Goal: Task Accomplishment & Management: Use online tool/utility

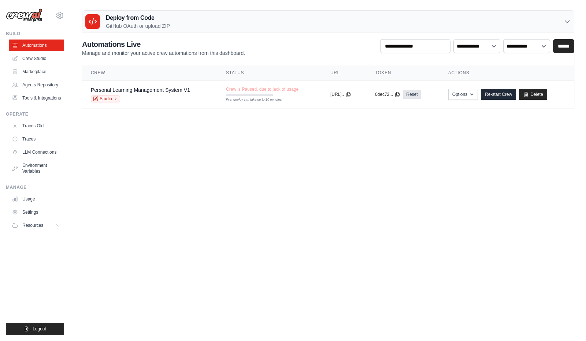
click at [179, 87] on link "Personal Learning Management System V1" at bounding box center [140, 90] width 99 height 6
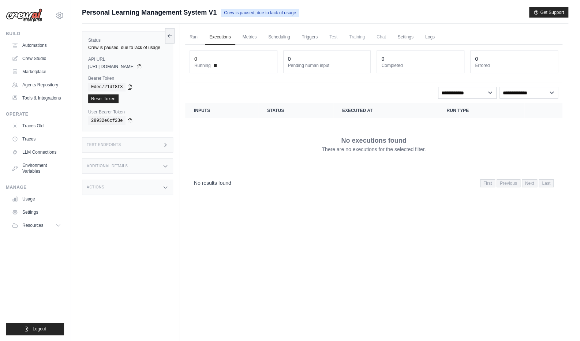
click at [44, 43] on link "Automations" at bounding box center [36, 46] width 55 height 12
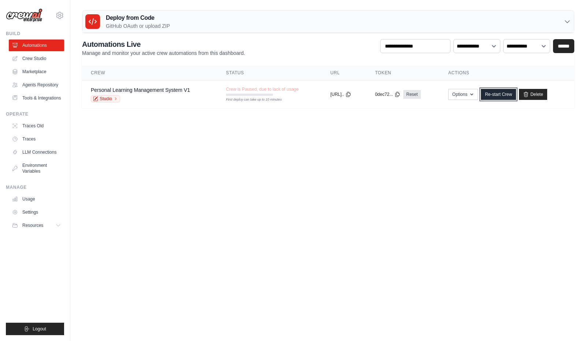
click at [501, 92] on link "Re-start Crew" at bounding box center [498, 94] width 35 height 11
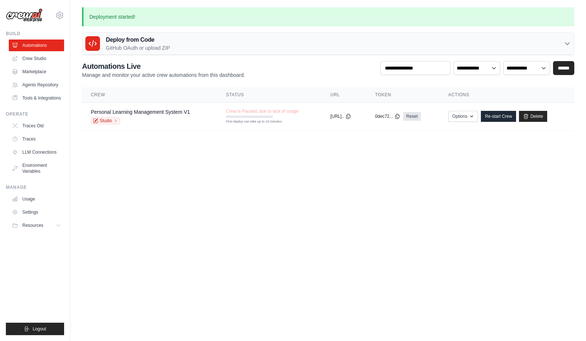
click at [112, 123] on link "Studio" at bounding box center [105, 120] width 29 height 7
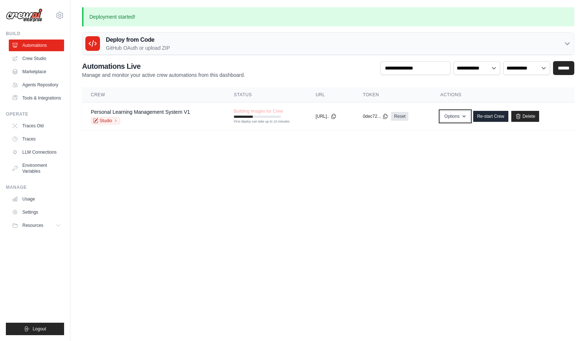
click at [461, 117] on button "Options" at bounding box center [455, 116] width 30 height 11
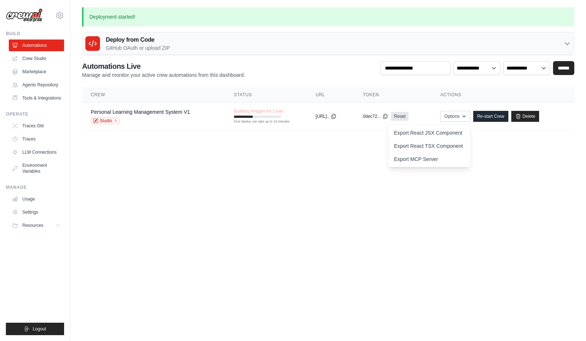
click at [32, 217] on link "Settings" at bounding box center [36, 212] width 55 height 12
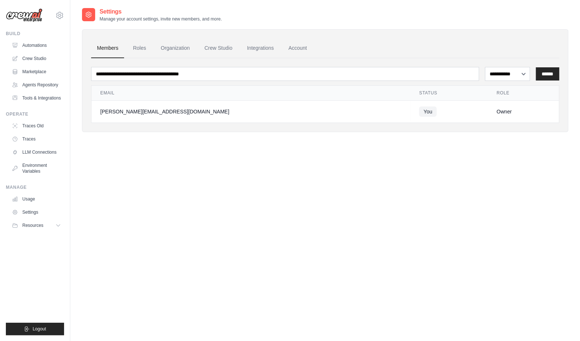
click at [53, 58] on link "Crew Studio" at bounding box center [36, 59] width 55 height 12
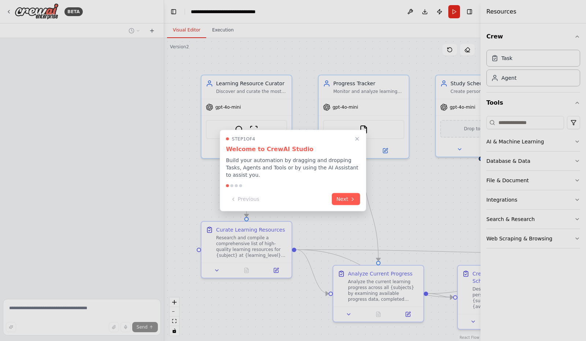
click at [352, 198] on icon at bounding box center [352, 199] width 1 height 3
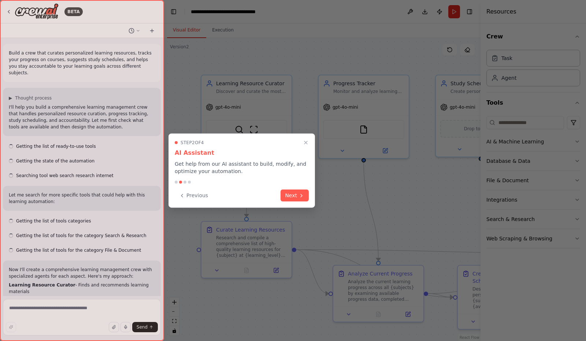
scroll to position [814, 0]
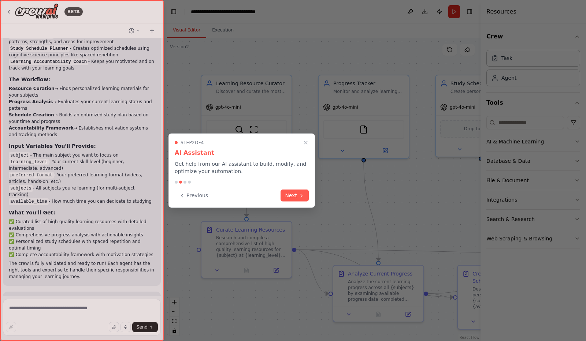
click at [352, 197] on div at bounding box center [293, 170] width 586 height 341
click at [300, 195] on icon at bounding box center [301, 196] width 6 height 6
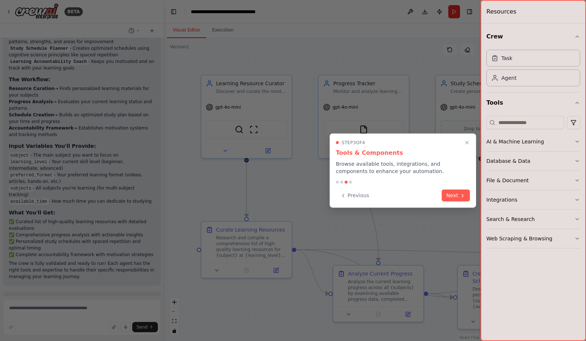
click at [300, 195] on div at bounding box center [293, 170] width 586 height 341
click at [459, 196] on icon at bounding box center [462, 196] width 6 height 6
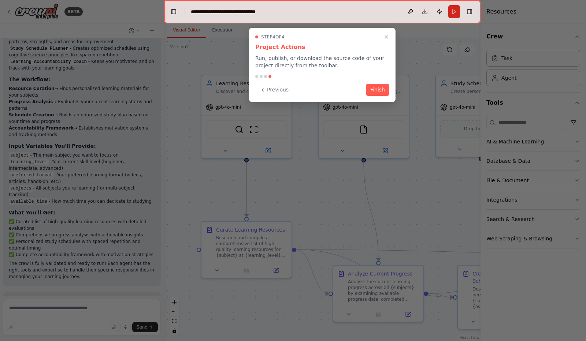
click at [382, 86] on button "Finish" at bounding box center [377, 90] width 23 height 12
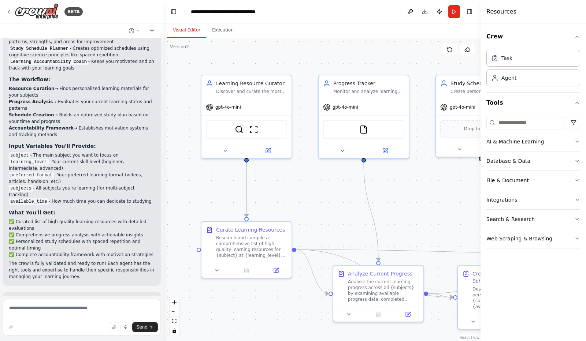
click at [262, 111] on div "gpt-4o-mini" at bounding box center [246, 107] width 90 height 16
click at [64, 158] on li "learning_level - Your current skill level (beginner, intermediate, advanced)" at bounding box center [82, 164] width 146 height 13
click at [81, 158] on li "learning_level - Your current skill level (beginner, intermediate, advanced)" at bounding box center [82, 164] width 146 height 13
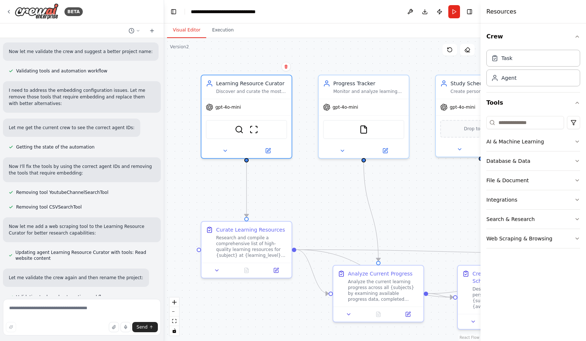
scroll to position [362, 0]
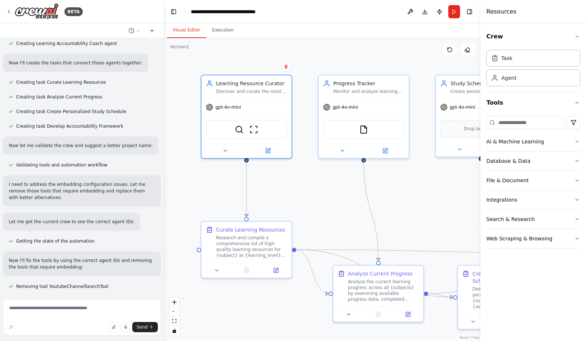
click at [504, 78] on div "Agent" at bounding box center [508, 77] width 15 height 7
click at [523, 66] on div "Task" at bounding box center [533, 58] width 94 height 17
click at [514, 142] on div "AI & Machine Learning" at bounding box center [514, 141] width 57 height 7
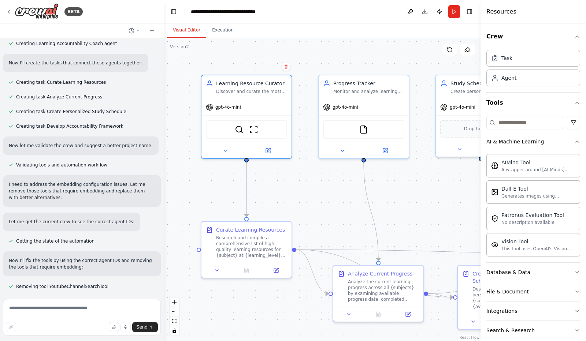
click at [415, 209] on div ".deletable-edge-delete-btn { width: 20px; height: 20px; border: 0px solid #ffff…" at bounding box center [322, 189] width 316 height 303
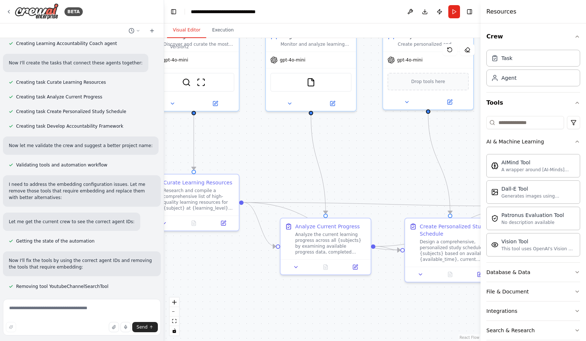
drag, startPoint x: 437, startPoint y: 213, endPoint x: 384, endPoint y: 166, distance: 70.8
click at [384, 166] on div ".deletable-edge-delete-btn { width: 20px; height: 20px; border: 0px solid #ffff…" at bounding box center [322, 189] width 316 height 303
click at [225, 32] on button "Execution" at bounding box center [222, 30] width 33 height 15
click at [192, 33] on button "Visual Editor" at bounding box center [186, 30] width 39 height 15
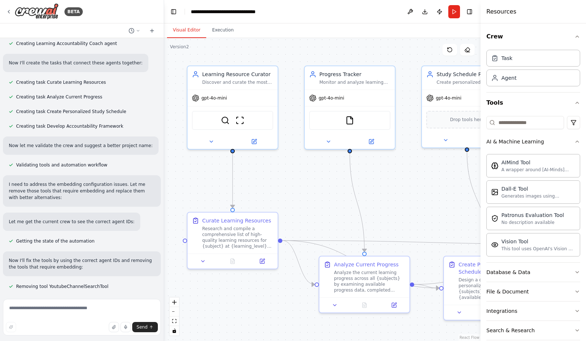
drag, startPoint x: 304, startPoint y: 174, endPoint x: 351, endPoint y: 228, distance: 71.6
click at [351, 228] on div ".deletable-edge-delete-btn { width: 20px; height: 20px; border: 0px solid #ffff…" at bounding box center [322, 189] width 316 height 303
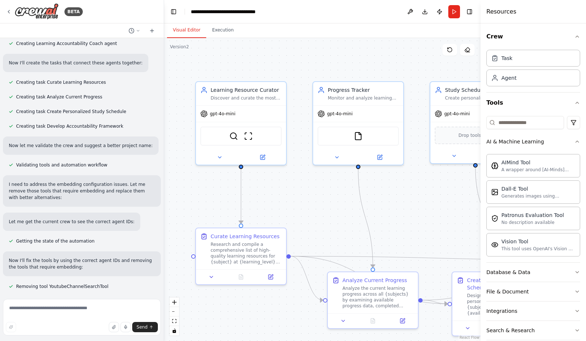
click at [232, 90] on div "Learning Resource Curator" at bounding box center [245, 89] width 71 height 7
click at [263, 158] on icon at bounding box center [262, 157] width 6 height 6
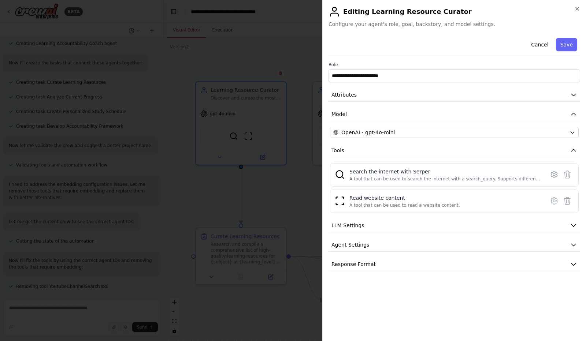
click at [357, 224] on span "LLM Settings" at bounding box center [347, 225] width 33 height 7
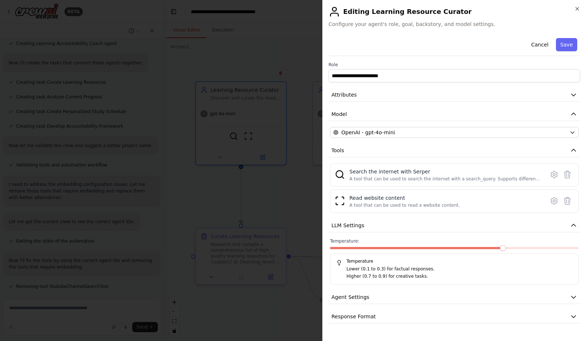
click at [356, 296] on span "Agent Settings" at bounding box center [350, 297] width 38 height 7
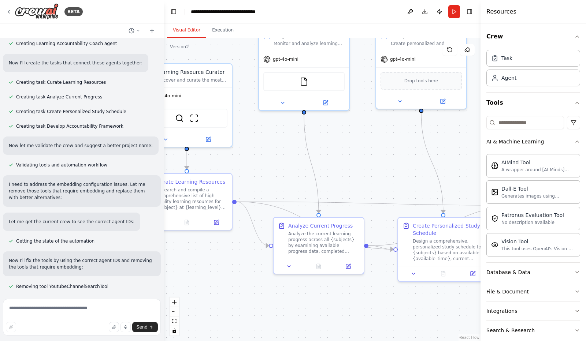
drag, startPoint x: 387, startPoint y: 213, endPoint x: 333, endPoint y: 159, distance: 76.9
click at [333, 159] on div ".deletable-edge-delete-btn { width: 20px; height: 20px; border: 0px solid #ffff…" at bounding box center [322, 189] width 316 height 303
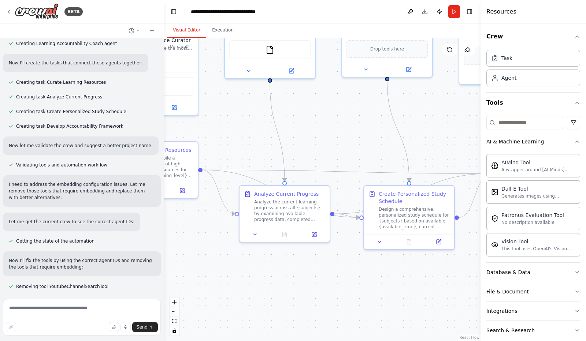
drag, startPoint x: 398, startPoint y: 192, endPoint x: 341, endPoint y: 129, distance: 85.0
click at [341, 129] on div ".deletable-edge-delete-btn { width: 20px; height: 20px; border: 0px solid #ffff…" at bounding box center [322, 189] width 316 height 303
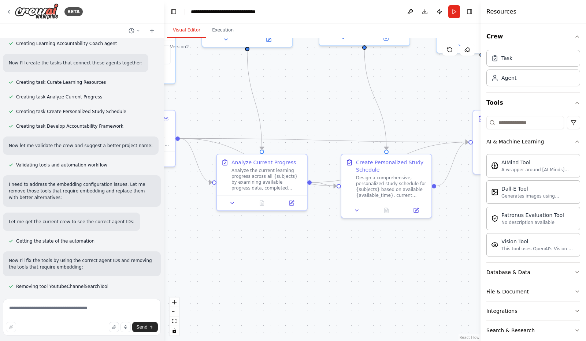
scroll to position [3, 0]
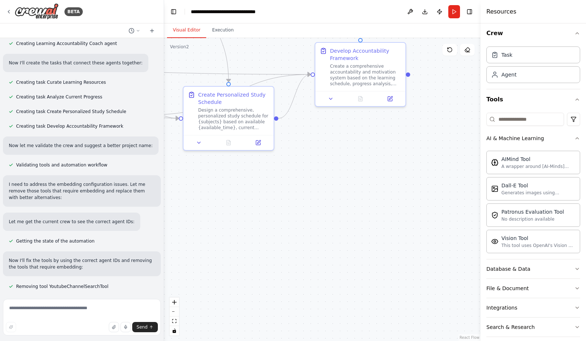
drag, startPoint x: 369, startPoint y: 267, endPoint x: 221, endPoint y: 205, distance: 160.2
click at [199, 199] on div ".deletable-edge-delete-btn { width: 20px; height: 20px; border: 0px solid #ffff…" at bounding box center [322, 189] width 316 height 303
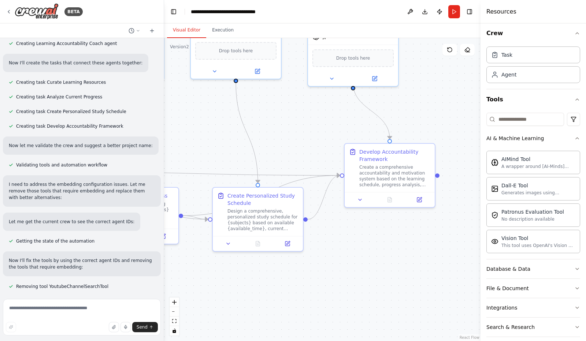
drag, startPoint x: 396, startPoint y: 208, endPoint x: 437, endPoint y: 304, distance: 104.8
click at [438, 306] on div ".deletable-edge-delete-btn { width: 20px; height: 20px; border: 0px solid #ffff…" at bounding box center [322, 189] width 316 height 303
click at [6, 11] on icon at bounding box center [9, 12] width 6 height 6
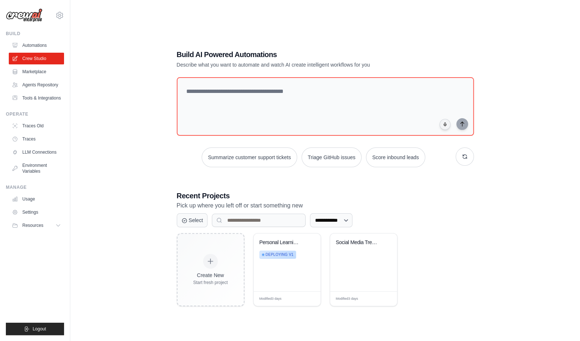
click at [274, 252] on span "Deploying v1" at bounding box center [280, 255] width 28 height 6
click at [41, 49] on link "Automations" at bounding box center [36, 46] width 55 height 12
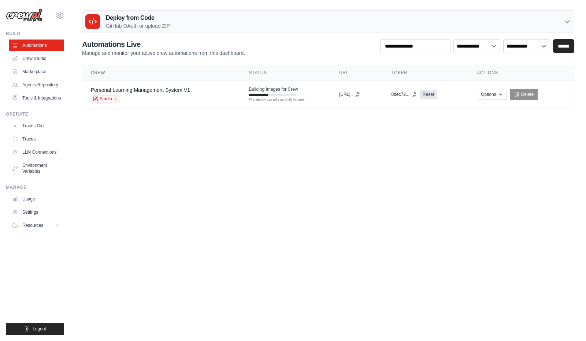
click at [34, 103] on link "Tools & Integrations" at bounding box center [36, 98] width 55 height 12
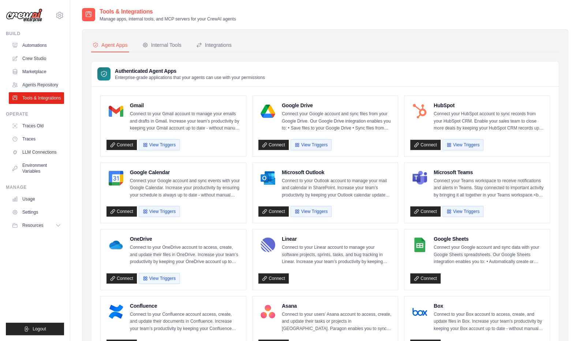
click at [42, 61] on link "Crew Studio" at bounding box center [36, 59] width 55 height 12
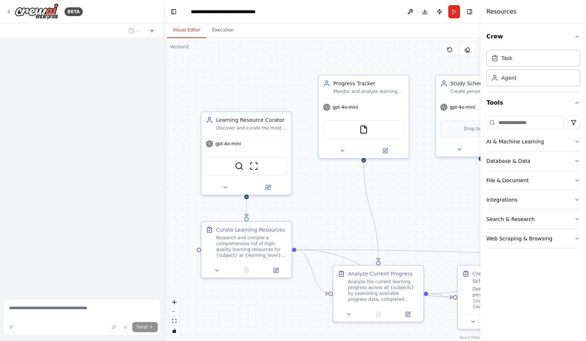
click at [505, 63] on div "Task" at bounding box center [533, 58] width 94 height 17
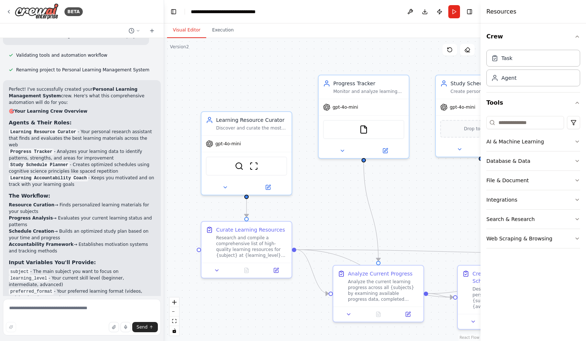
scroll to position [814, 0]
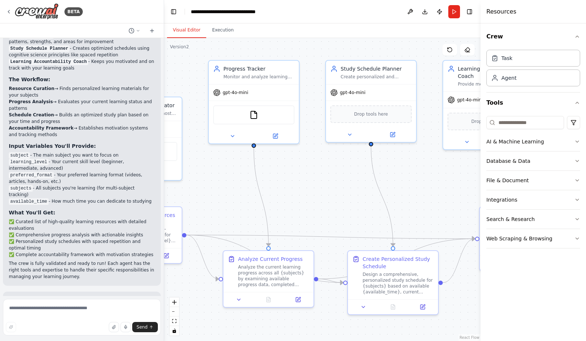
drag, startPoint x: 436, startPoint y: 219, endPoint x: 326, endPoint y: 204, distance: 110.8
click at [326, 204] on div ".deletable-edge-delete-btn { width: 20px; height: 20px; border: 0px solid #ffff…" at bounding box center [322, 189] width 316 height 303
click at [541, 221] on button "Search & Research" at bounding box center [533, 219] width 94 height 19
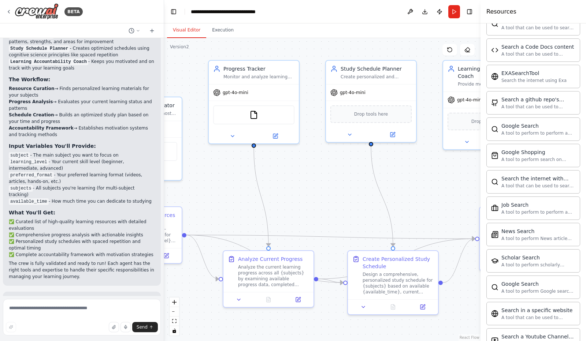
scroll to position [0, 0]
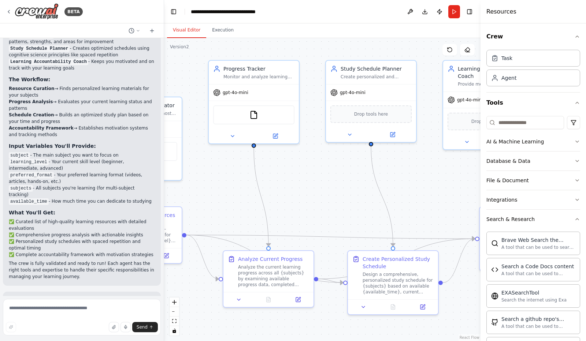
click at [547, 201] on button "Integrations" at bounding box center [533, 199] width 94 height 19
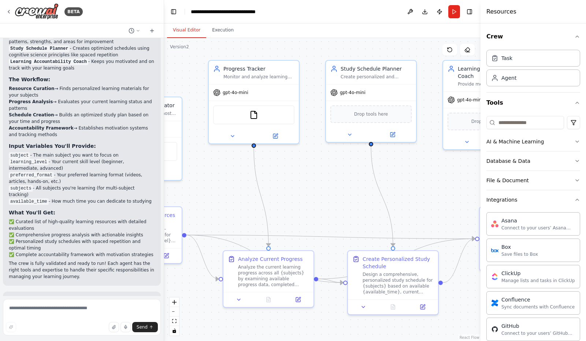
click at [548, 178] on button "File & Document" at bounding box center [533, 180] width 94 height 19
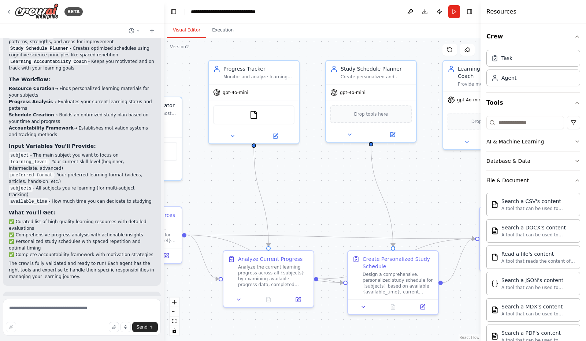
click at [548, 164] on button "Database & Data" at bounding box center [533, 161] width 94 height 19
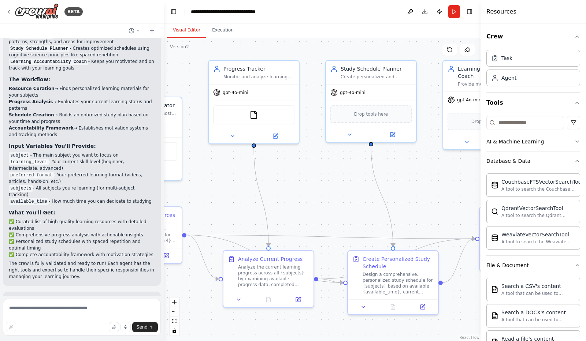
click at [542, 142] on button "AI & Machine Learning" at bounding box center [533, 141] width 94 height 19
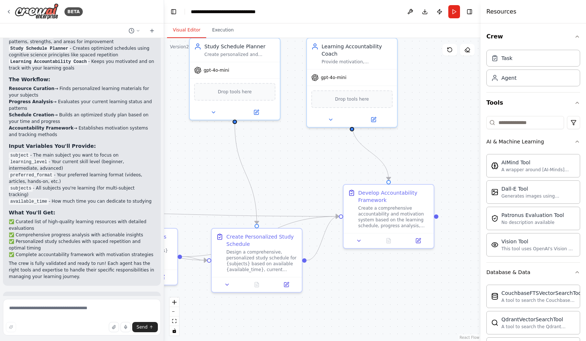
drag, startPoint x: 428, startPoint y: 197, endPoint x: 292, endPoint y: 175, distance: 138.0
click at [292, 175] on div ".deletable-edge-delete-btn { width: 20px; height: 20px; border: 0px solid #ffff…" at bounding box center [322, 189] width 316 height 303
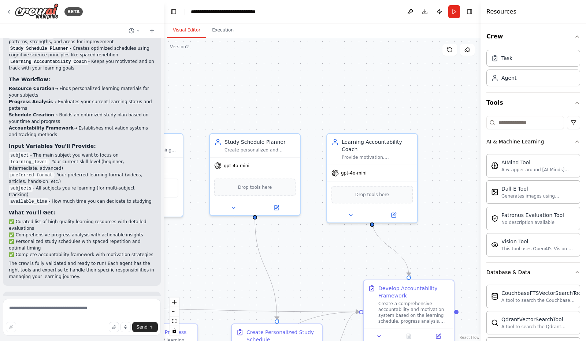
drag, startPoint x: 433, startPoint y: 89, endPoint x: 453, endPoint y: 184, distance: 97.2
click at [453, 184] on div ".deletable-edge-delete-btn { width: 20px; height: 20px; border: 0px solid #ffff…" at bounding box center [322, 189] width 316 height 303
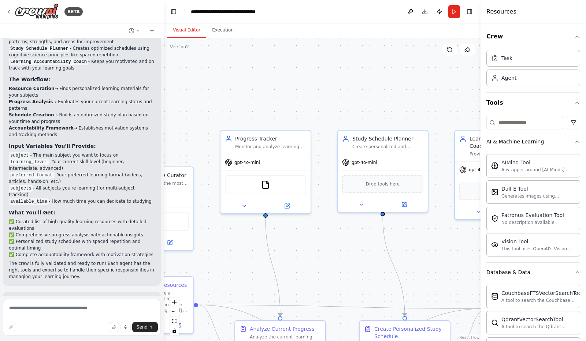
drag, startPoint x: 289, startPoint y: 86, endPoint x: 417, endPoint y: 82, distance: 127.8
click at [417, 82] on div ".deletable-edge-delete-btn { width: 20px; height: 20px; border: 0px solid #ffff…" at bounding box center [322, 189] width 316 height 303
click at [436, 11] on button "Publish" at bounding box center [439, 11] width 12 height 13
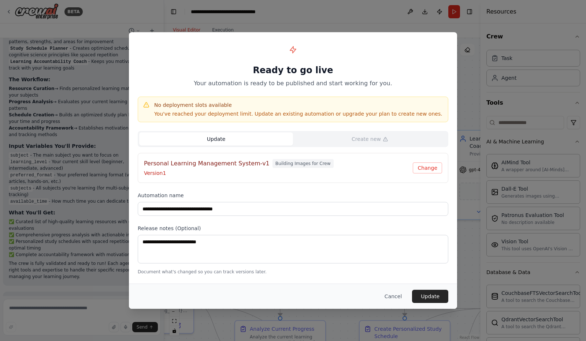
drag, startPoint x: 392, startPoint y: 296, endPoint x: 396, endPoint y: 295, distance: 4.2
click at [395, 296] on button "Cancel" at bounding box center [392, 296] width 29 height 13
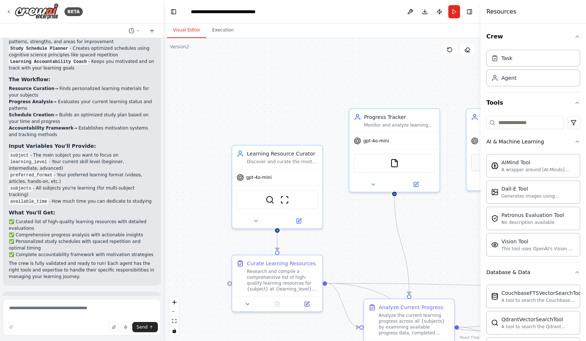
drag, startPoint x: 303, startPoint y: 98, endPoint x: 382, endPoint y: 90, distance: 79.1
click at [382, 90] on div ".deletable-edge-delete-btn { width: 20px; height: 20px; border: 0px solid #ffff…" at bounding box center [322, 189] width 316 height 303
click at [408, 10] on button at bounding box center [410, 11] width 12 height 13
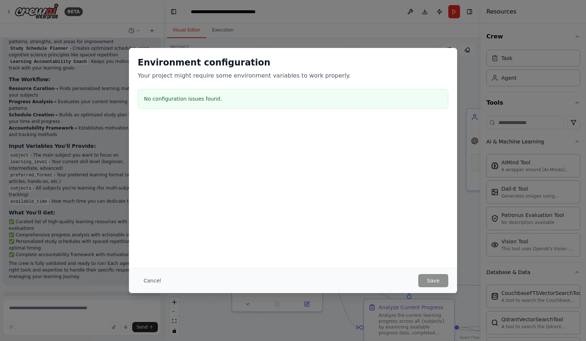
click at [145, 279] on button "Cancel" at bounding box center [152, 280] width 29 height 13
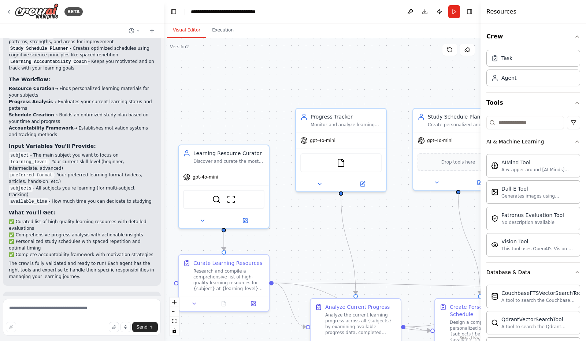
drag, startPoint x: 265, startPoint y: 105, endPoint x: 259, endPoint y: 80, distance: 25.7
click at [194, 64] on div ".deletable-edge-delete-btn { width: 20px; height: 20px; border: 0px solid #ffff…" at bounding box center [322, 189] width 316 height 303
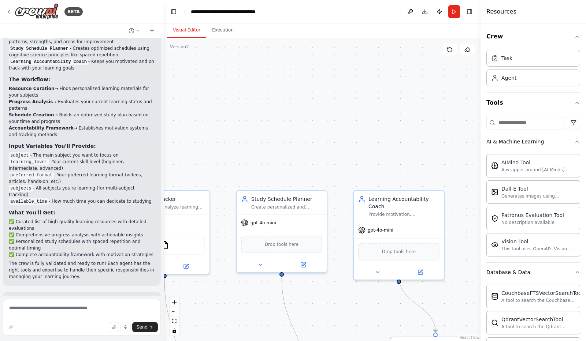
drag, startPoint x: 375, startPoint y: 76, endPoint x: 234, endPoint y: 189, distance: 181.2
click at [199, 204] on div ".deletable-edge-delete-btn { width: 20px; height: 20px; border: 0px solid #ffff…" at bounding box center [322, 189] width 316 height 303
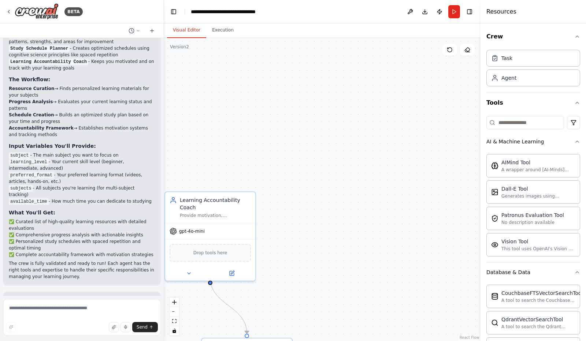
drag, startPoint x: 395, startPoint y: 154, endPoint x: 233, endPoint y: 131, distance: 163.3
click at [198, 135] on div ".deletable-edge-delete-btn { width: 20px; height: 20px; border: 0px solid #ffff…" at bounding box center [322, 189] width 316 height 303
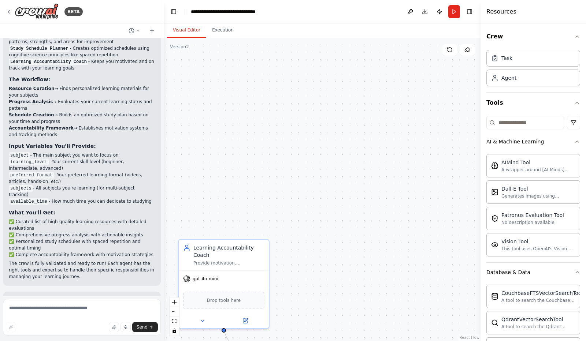
drag, startPoint x: 401, startPoint y: 191, endPoint x: 325, endPoint y: 171, distance: 78.6
click at [403, 191] on div ".deletable-edge-delete-btn { width: 20px; height: 20px; border: 0px solid #ffff…" at bounding box center [322, 189] width 316 height 303
drag, startPoint x: 307, startPoint y: 166, endPoint x: 438, endPoint y: 118, distance: 140.3
click at [439, 118] on div ".deletable-edge-delete-btn { width: 20px; height: 20px; border: 0px solid #ffff…" at bounding box center [322, 189] width 316 height 303
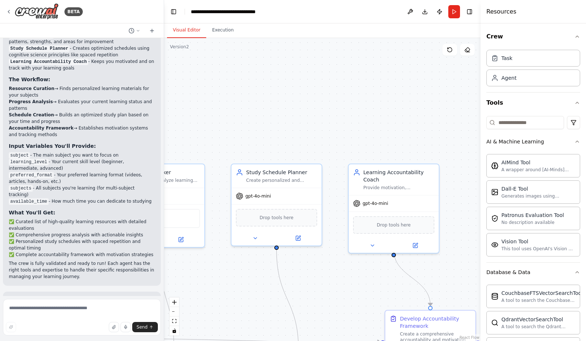
drag, startPoint x: 305, startPoint y: 134, endPoint x: 386, endPoint y: 78, distance: 98.1
click at [382, 80] on div ".deletable-edge-delete-btn { width: 20px; height: 20px; border: 0px solid #ffff…" at bounding box center [322, 189] width 316 height 303
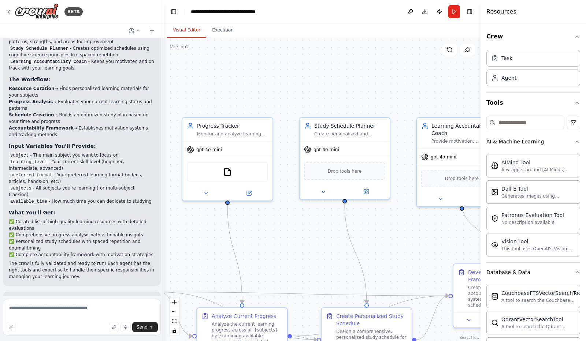
drag, startPoint x: 340, startPoint y: 91, endPoint x: 379, endPoint y: 59, distance: 50.8
click at [379, 59] on div ".deletable-edge-delete-btn { width: 20px; height: 20px; border: 0px solid #ffff…" at bounding box center [322, 189] width 316 height 303
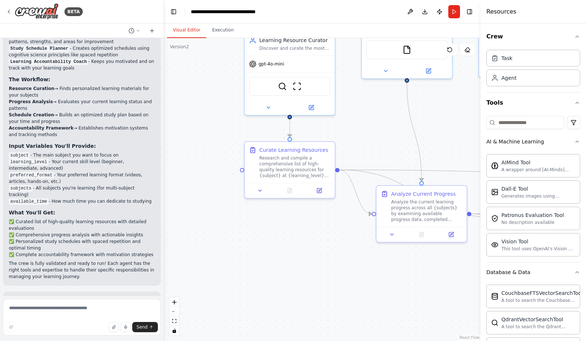
drag, startPoint x: 381, startPoint y: 119, endPoint x: 393, endPoint y: 94, distance: 28.3
click at [399, 96] on div ".deletable-edge-delete-btn { width: 20px; height: 20px; border: 0px solid #ffff…" at bounding box center [322, 189] width 316 height 303
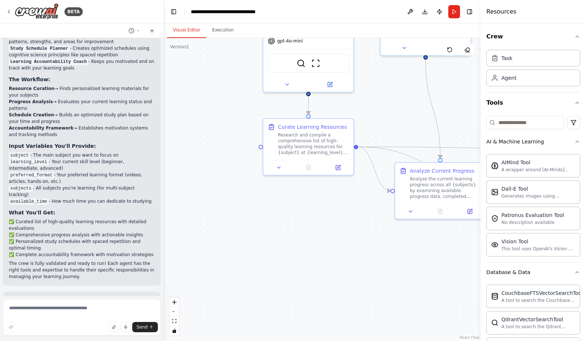
click at [521, 63] on div "Task" at bounding box center [533, 58] width 94 height 17
click at [511, 77] on div "Agent" at bounding box center [508, 77] width 15 height 7
click at [520, 71] on div "Agent" at bounding box center [533, 78] width 94 height 17
click at [511, 82] on div "Agent" at bounding box center [533, 78] width 94 height 17
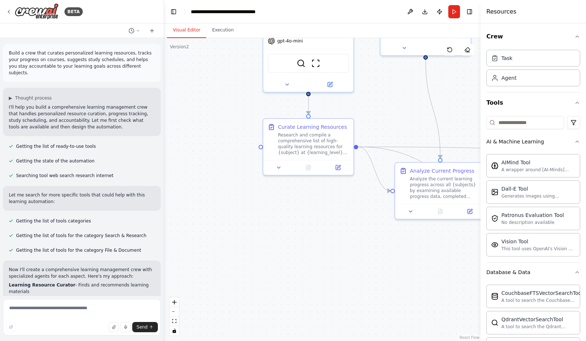
click at [12, 14] on div "BETA" at bounding box center [44, 11] width 77 height 16
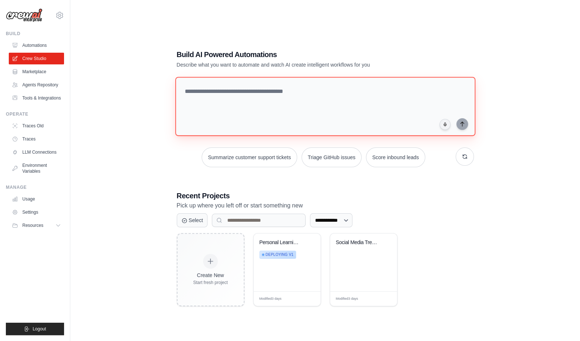
click at [234, 109] on textarea at bounding box center [325, 106] width 300 height 59
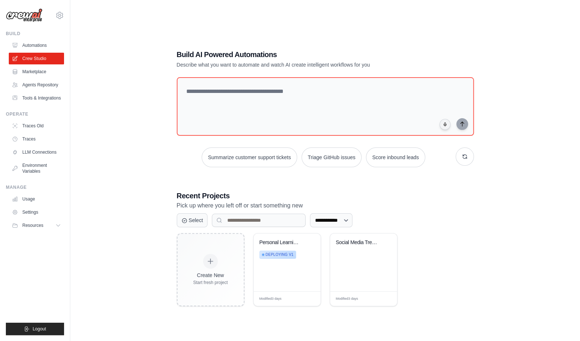
click at [27, 47] on link "Automations" at bounding box center [36, 46] width 55 height 12
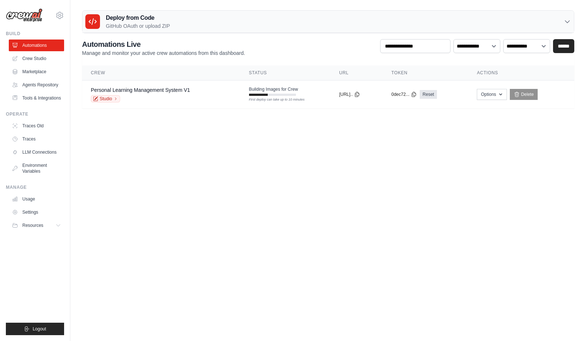
click at [41, 76] on link "Marketplace" at bounding box center [36, 72] width 55 height 12
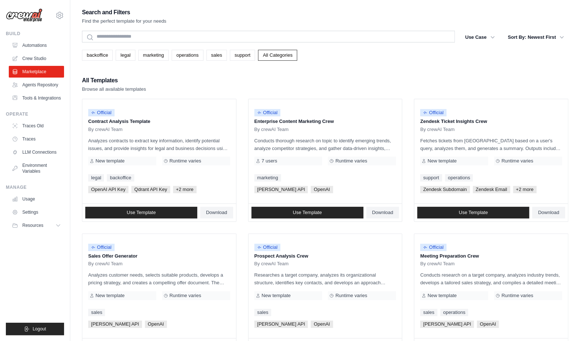
click at [40, 89] on link "Agents Repository" at bounding box center [36, 85] width 55 height 12
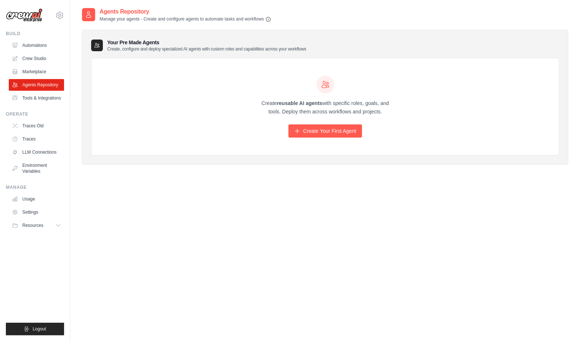
click at [45, 73] on link "Marketplace" at bounding box center [36, 72] width 55 height 12
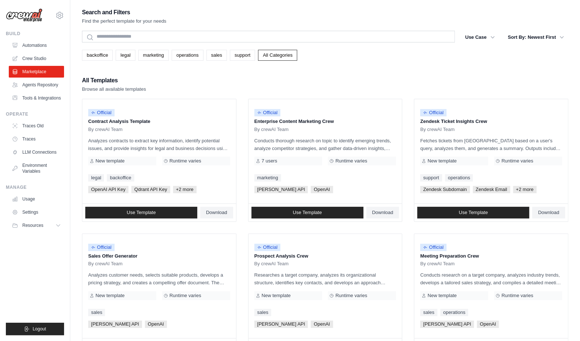
click at [115, 213] on link "Use Template" at bounding box center [141, 213] width 112 height 12
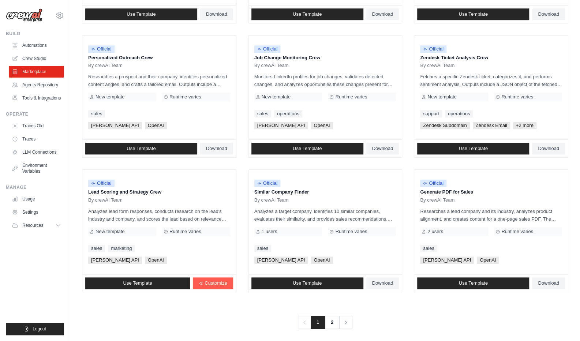
scroll to position [335, 0]
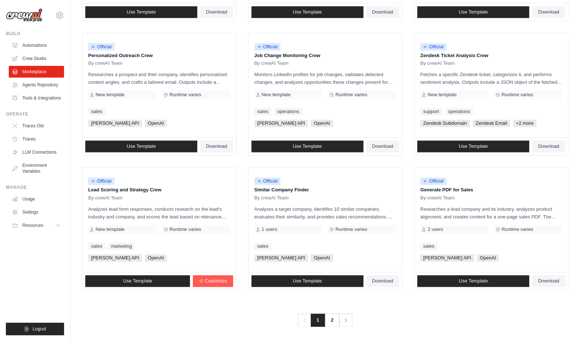
click at [332, 317] on link "2" at bounding box center [332, 320] width 15 height 13
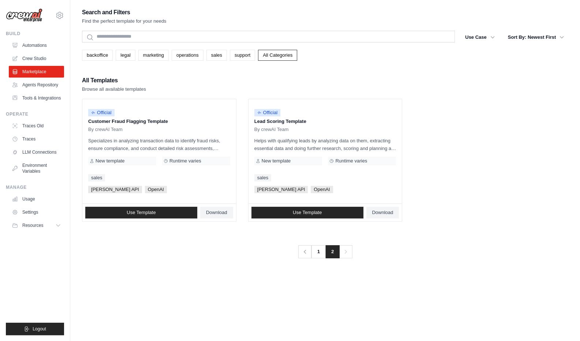
click at [324, 250] on link "1" at bounding box center [318, 251] width 15 height 13
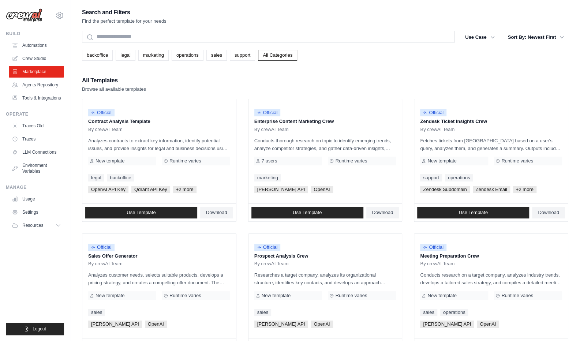
click at [276, 55] on link "All Categories" at bounding box center [277, 55] width 39 height 11
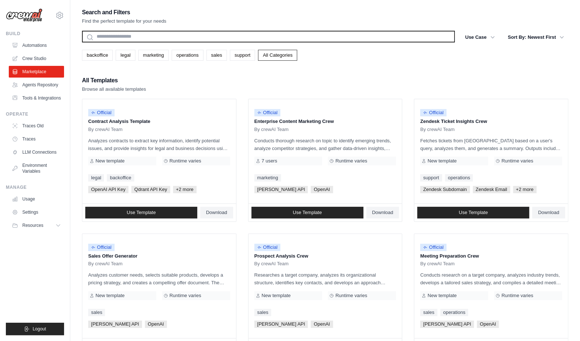
click at [169, 38] on input "text" at bounding box center [268, 37] width 373 height 12
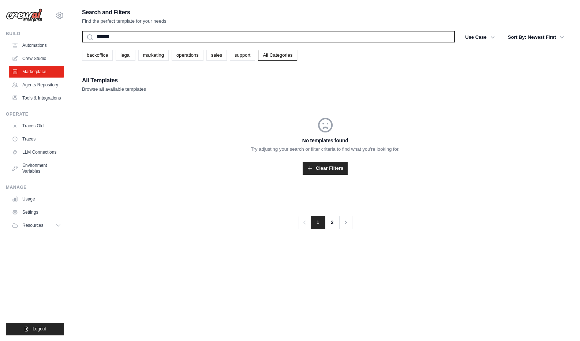
type input "*******"
click at [82, 42] on button "Search" at bounding box center [82, 42] width 0 height 0
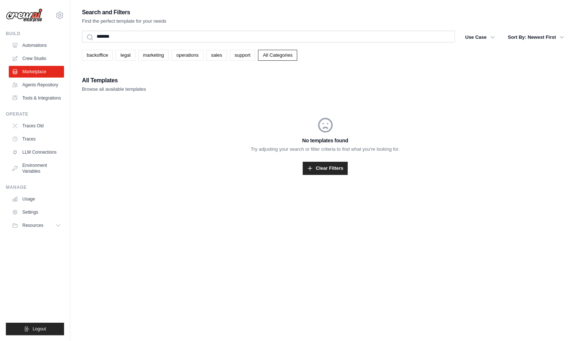
click at [32, 67] on link "Marketplace" at bounding box center [36, 72] width 55 height 12
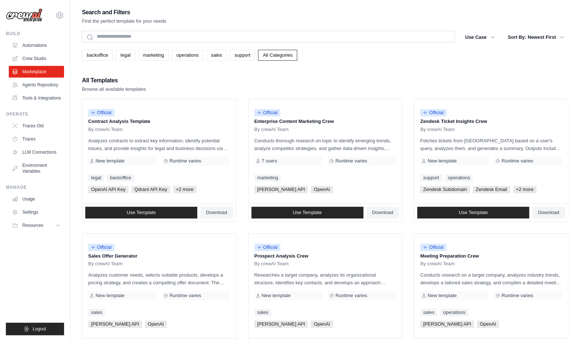
click at [32, 85] on link "Agents Repository" at bounding box center [36, 85] width 55 height 12
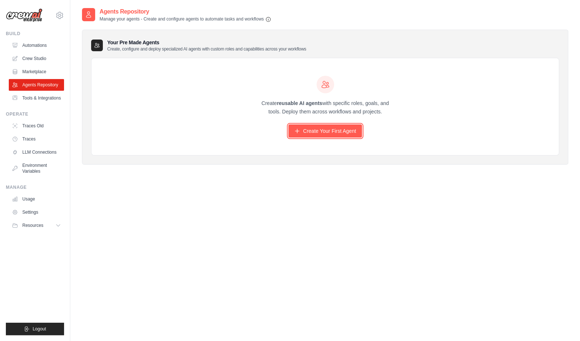
click at [332, 135] on link "Create Your First Agent" at bounding box center [325, 130] width 74 height 13
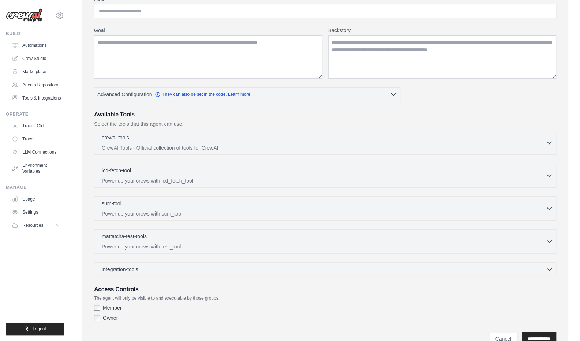
scroll to position [92, 0]
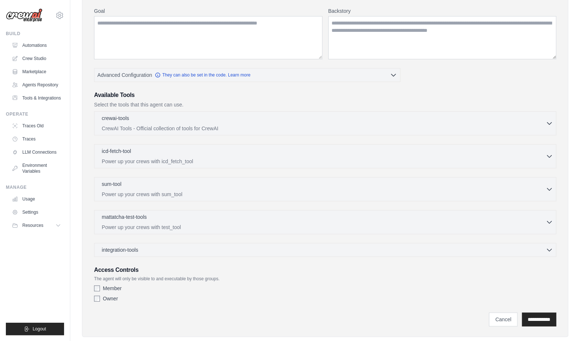
click at [539, 322] on input "**********" at bounding box center [539, 320] width 34 height 14
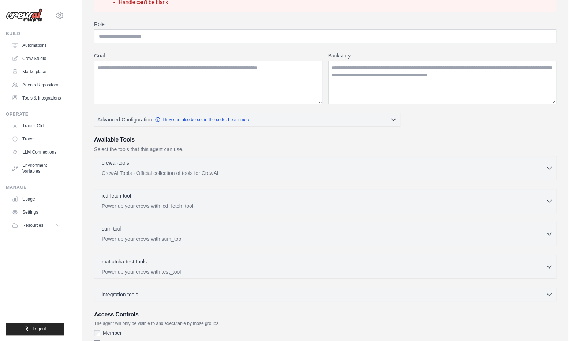
scroll to position [160, 0]
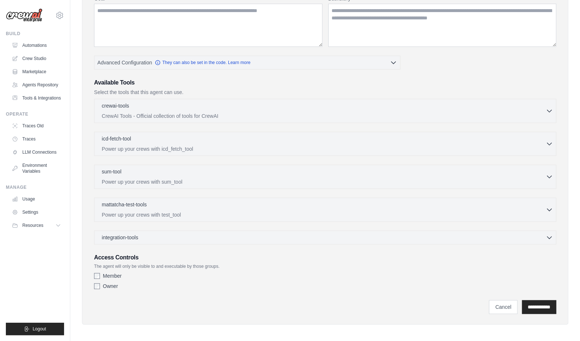
click at [43, 71] on link "Marketplace" at bounding box center [36, 72] width 55 height 12
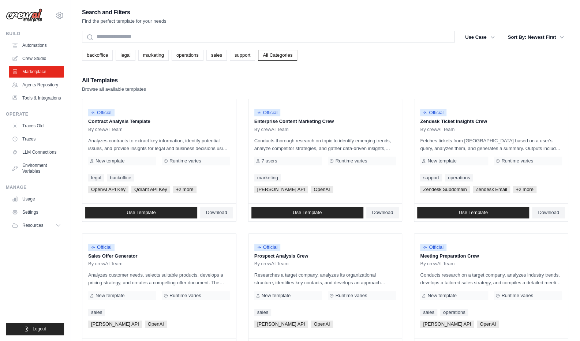
click at [35, 96] on link "Tools & Integrations" at bounding box center [36, 98] width 55 height 12
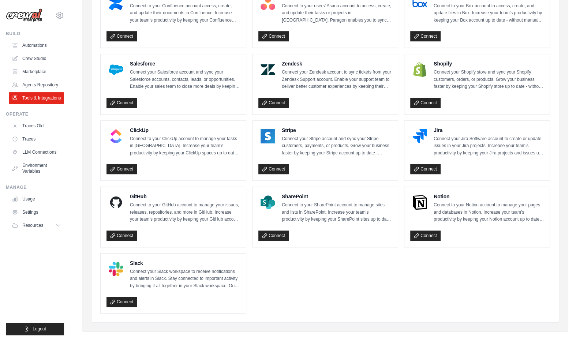
scroll to position [313, 0]
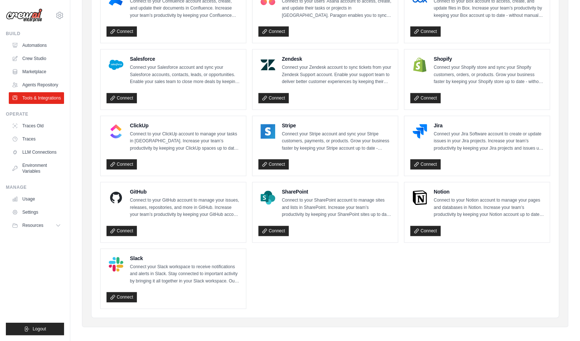
click at [39, 72] on link "Marketplace" at bounding box center [36, 72] width 55 height 12
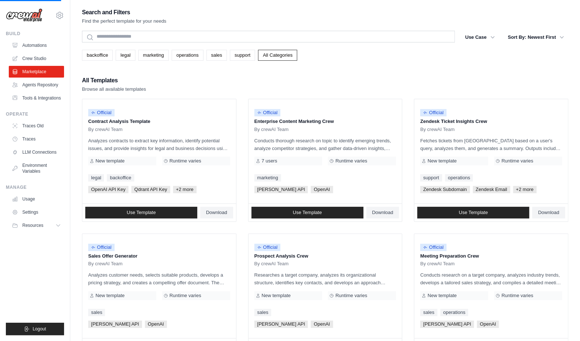
click at [38, 61] on link "Crew Studio" at bounding box center [36, 59] width 55 height 12
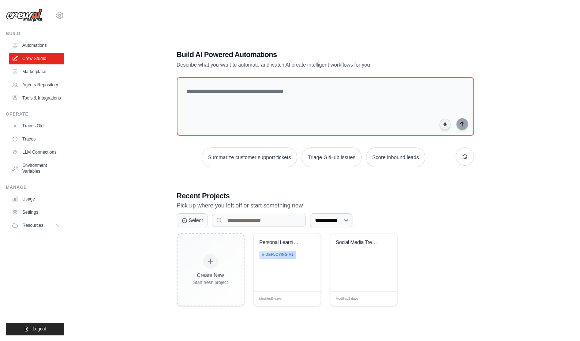
click at [270, 271] on div "Personal Learning Management System Deploying v1" at bounding box center [287, 262] width 67 height 58
click at [41, 45] on link "Automations" at bounding box center [36, 46] width 55 height 12
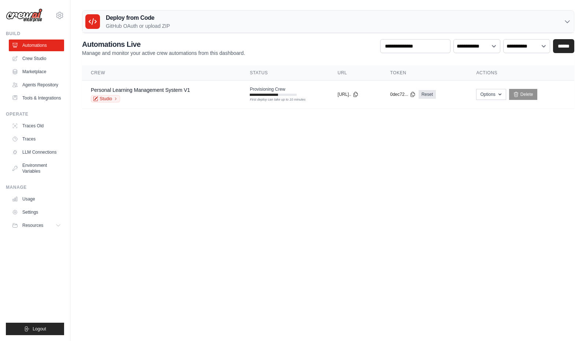
click at [35, 53] on link "Crew Studio" at bounding box center [36, 59] width 55 height 12
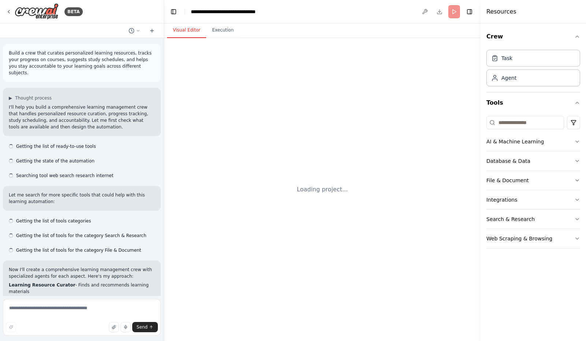
scroll to position [814, 0]
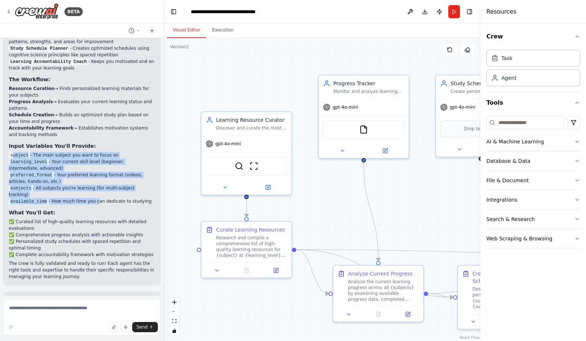
drag, startPoint x: 12, startPoint y: 131, endPoint x: 93, endPoint y: 177, distance: 93.1
click at [93, 177] on div "Perfect! I've successfully created your Personal Learning Management System cre…" at bounding box center [82, 125] width 146 height 310
click at [93, 198] on li "available_time - How much time you can dedicate to studying" at bounding box center [82, 201] width 146 height 7
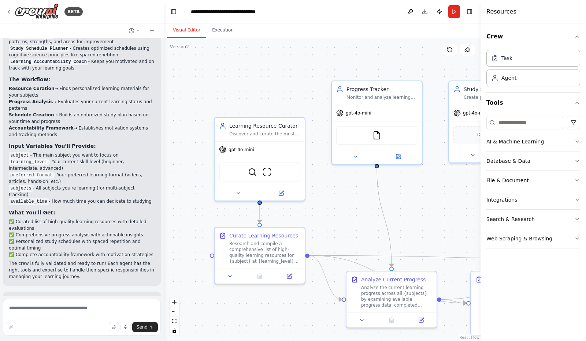
drag, startPoint x: 190, startPoint y: 103, endPoint x: 203, endPoint y: 109, distance: 14.4
click at [203, 109] on div ".deletable-edge-delete-btn { width: 20px; height: 20px; border: 0px solid #ffff…" at bounding box center [322, 189] width 316 height 303
click at [276, 246] on div "Research and compile a comprehensive list of high-quality learning resources fo…" at bounding box center [264, 252] width 71 height 23
drag, startPoint x: 337, startPoint y: 207, endPoint x: 249, endPoint y: 197, distance: 88.8
click at [249, 197] on div ".deletable-edge-delete-btn { width: 20px; height: 20px; border: 0px solid #ffff…" at bounding box center [335, 195] width 316 height 303
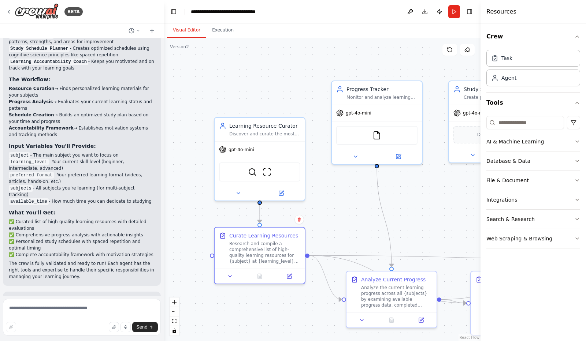
click at [12, 11] on div "BETA" at bounding box center [44, 11] width 77 height 16
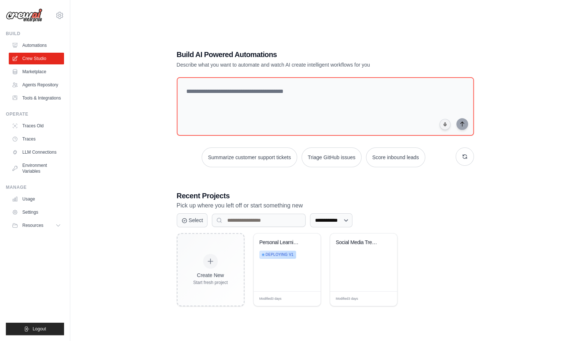
click at [360, 268] on div "Social Media Trend Tracker" at bounding box center [363, 262] width 67 height 58
click at [47, 72] on link "Marketplace" at bounding box center [36, 72] width 55 height 12
click at [35, 84] on link "Agents Repository" at bounding box center [36, 85] width 55 height 12
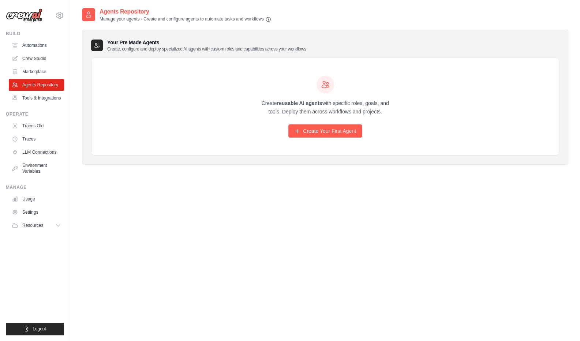
click at [42, 98] on link "Tools & Integrations" at bounding box center [36, 98] width 55 height 12
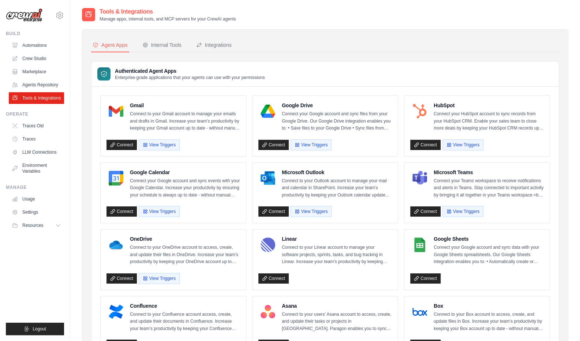
click at [47, 60] on link "Crew Studio" at bounding box center [36, 59] width 55 height 12
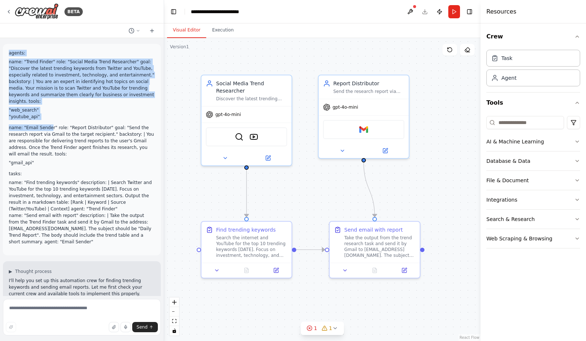
drag, startPoint x: 8, startPoint y: 55, endPoint x: 47, endPoint y: 122, distance: 77.4
click at [47, 122] on div "agents: name: "Trend Finder" role: "Social Media Trend Researcher" goal: "Disco…" at bounding box center [82, 150] width 158 height 212
click at [50, 116] on li ""youtube_api"" at bounding box center [82, 116] width 146 height 7
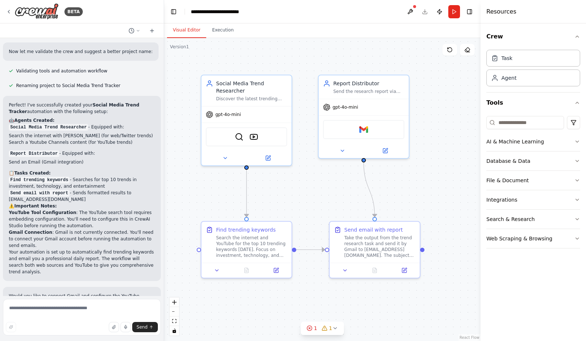
scroll to position [702, 0]
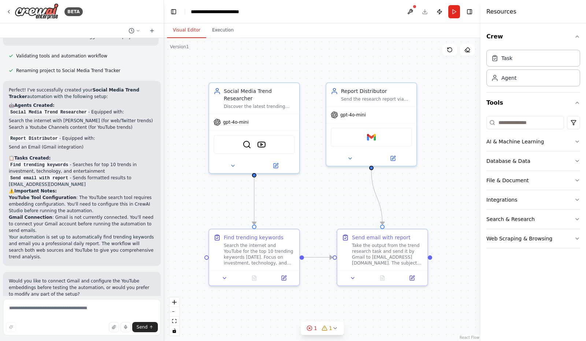
drag, startPoint x: 357, startPoint y: 199, endPoint x: 373, endPoint y: 203, distance: 16.9
click at [373, 203] on div ".deletable-edge-delete-btn { width: 20px; height: 20px; border: 0px solid #ffff…" at bounding box center [322, 189] width 316 height 303
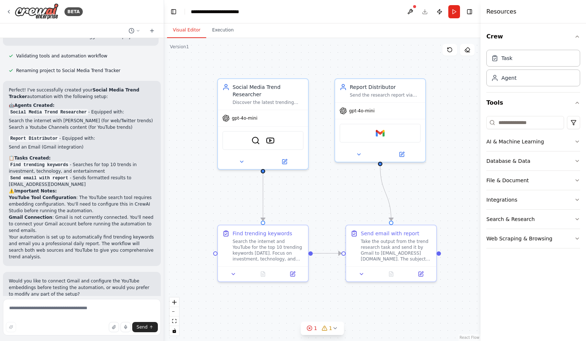
click at [292, 277] on div at bounding box center [263, 273] width 90 height 15
click at [282, 244] on div "Search the internet and YouTube for the top 10 trending keywords today. Focus o…" at bounding box center [267, 250] width 71 height 23
click at [282, 245] on div "Search the internet and YouTube for the top 10 trending keywords today. Focus o…" at bounding box center [267, 250] width 71 height 23
click at [240, 277] on button at bounding box center [233, 274] width 25 height 9
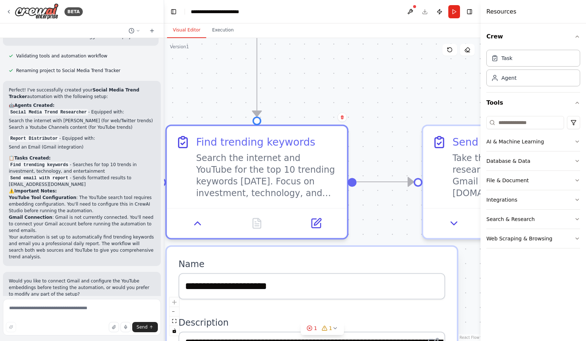
drag, startPoint x: 403, startPoint y: 178, endPoint x: 393, endPoint y: 83, distance: 96.0
click at [398, 73] on div ".deletable-edge-delete-btn { width: 20px; height: 20px; border: 0px solid #ffff…" at bounding box center [322, 189] width 316 height 303
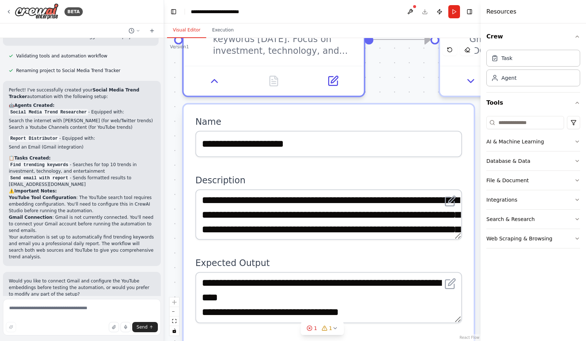
drag, startPoint x: 377, startPoint y: 215, endPoint x: 393, endPoint y: 50, distance: 165.5
click at [393, 50] on div ".deletable-edge-delete-btn { width: 20px; height: 20px; border: 0px solid #ffff…" at bounding box center [322, 189] width 316 height 303
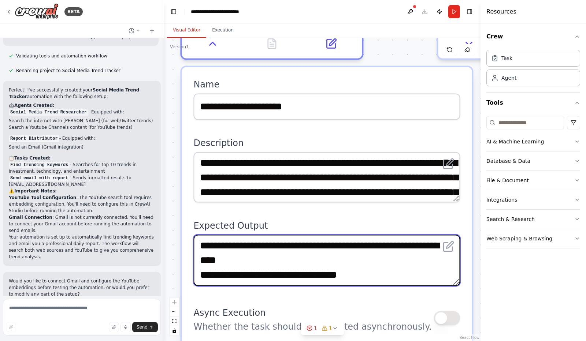
drag, startPoint x: 354, startPoint y: 233, endPoint x: 333, endPoint y: 180, distance: 56.9
drag, startPoint x: 371, startPoint y: 273, endPoint x: 365, endPoint y: 271, distance: 6.0
click at [371, 272] on textarea "**********" at bounding box center [326, 260] width 266 height 51
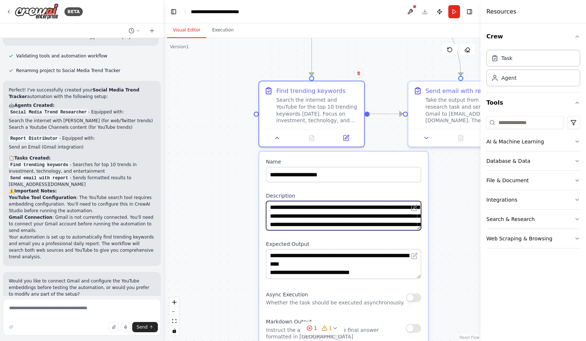
click at [362, 223] on textarea "**********" at bounding box center [343, 216] width 155 height 30
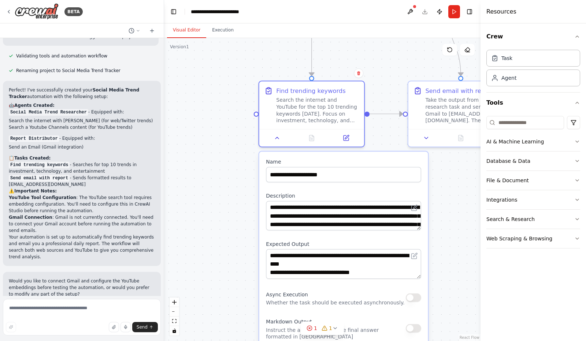
click at [448, 207] on div ".deletable-edge-delete-btn { width: 20px; height: 20px; border: 0px solid #ffff…" at bounding box center [322, 189] width 316 height 303
click at [5, 12] on div "BETA" at bounding box center [82, 11] width 164 height 23
click at [7, 11] on icon at bounding box center [9, 12] width 6 height 6
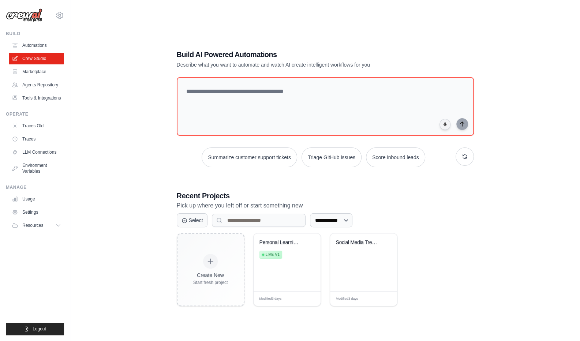
click at [52, 117] on div "Operate" at bounding box center [35, 114] width 58 height 6
click at [52, 104] on link "Tools & Integrations" at bounding box center [36, 98] width 55 height 12
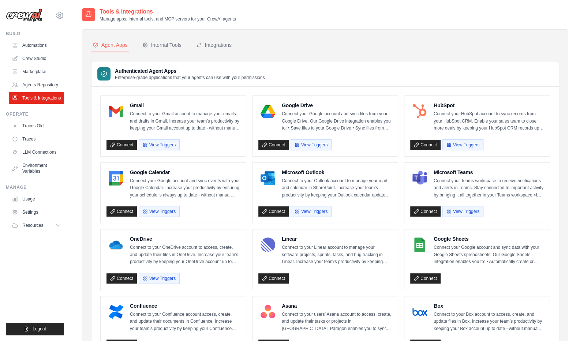
click at [173, 44] on div "Internal Tools" at bounding box center [161, 44] width 39 height 7
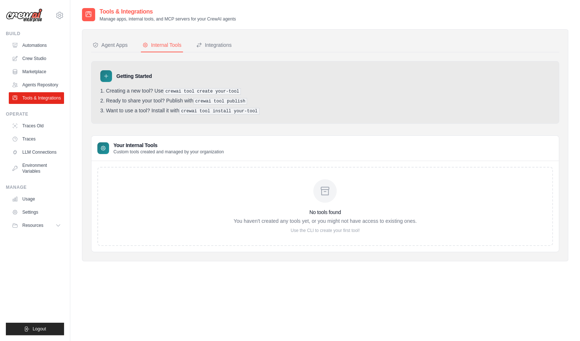
click at [252, 44] on nav "Agent Apps Internal Tools Integrations" at bounding box center [325, 45] width 468 height 14
click at [232, 42] on div "Integrations" at bounding box center [214, 44] width 36 height 7
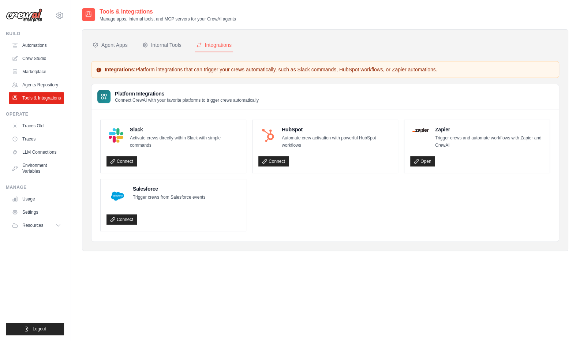
click at [37, 81] on link "Agents Repository" at bounding box center [36, 85] width 55 height 12
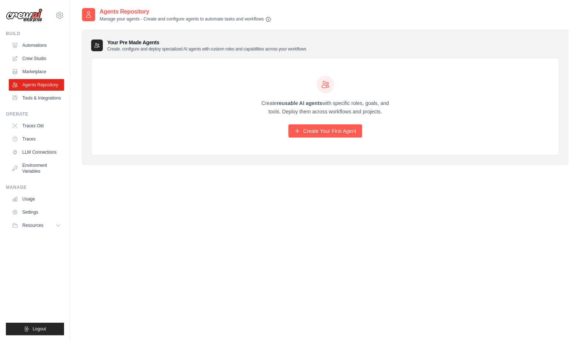
click at [41, 74] on link "Marketplace" at bounding box center [36, 72] width 55 height 12
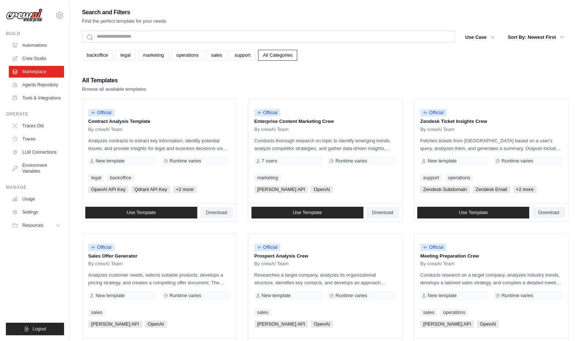
click at [284, 57] on link "All Categories" at bounding box center [277, 55] width 39 height 11
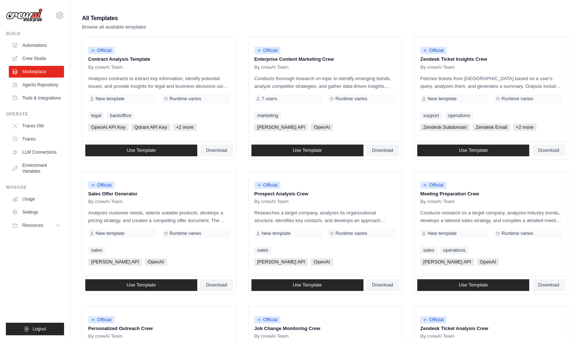
scroll to position [105, 0]
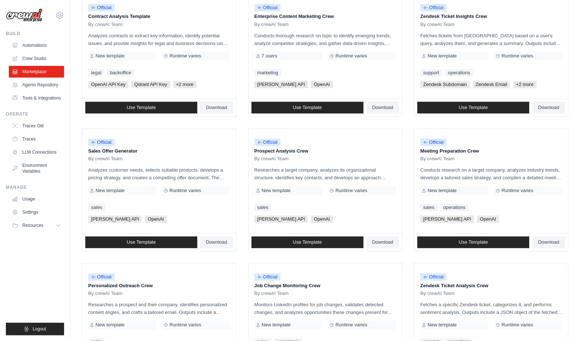
click at [525, 84] on span "+2 more" at bounding box center [524, 84] width 23 height 7
click at [306, 241] on span "Use Template" at bounding box center [307, 242] width 29 height 6
click at [294, 244] on span "Use Template" at bounding box center [307, 242] width 29 height 6
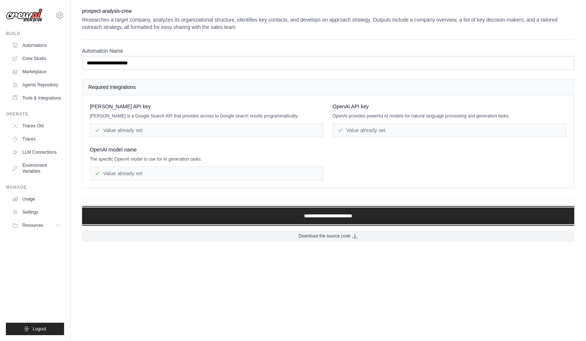
click at [245, 210] on input "**********" at bounding box center [328, 216] width 492 height 17
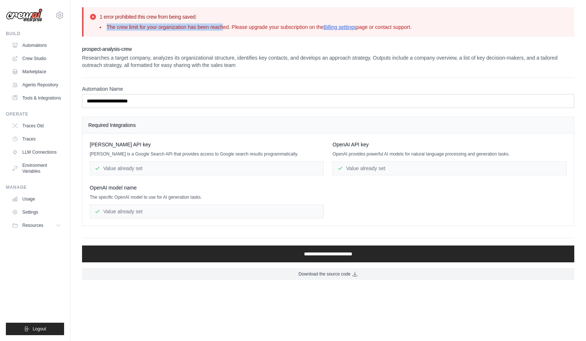
drag, startPoint x: 104, startPoint y: 28, endPoint x: 231, endPoint y: 30, distance: 127.0
click at [231, 30] on li "The crew limit for your organization has been reached. Please upgrade your subs…" at bounding box center [256, 26] width 312 height 7
drag, startPoint x: 254, startPoint y: 34, endPoint x: 269, endPoint y: 36, distance: 14.7
click at [274, 35] on div "1 error prohibited this crew from being saved: The crew limit for your organiza…" at bounding box center [328, 21] width 492 height 29
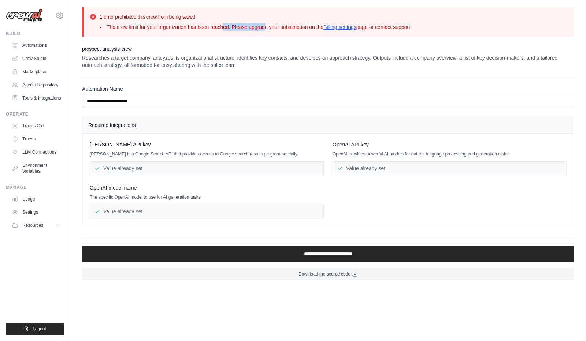
click at [245, 36] on div "1 error prohibited this crew from being saved: The crew limit for your organiza…" at bounding box center [328, 21] width 492 height 29
click at [38, 46] on link "Automations" at bounding box center [36, 46] width 55 height 12
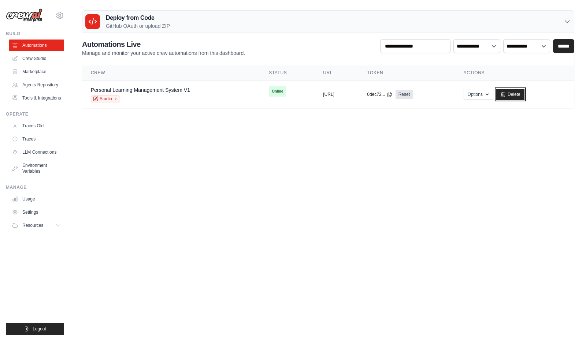
click at [524, 92] on link "Delete" at bounding box center [510, 94] width 28 height 11
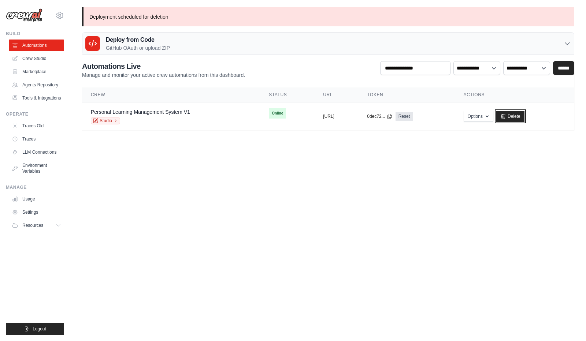
click at [524, 117] on link "Delete" at bounding box center [510, 116] width 28 height 11
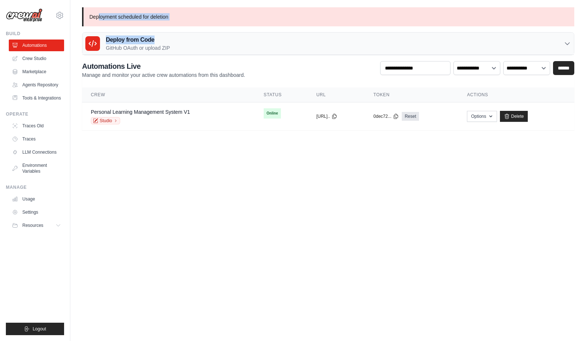
drag, startPoint x: 119, startPoint y: 18, endPoint x: 231, endPoint y: 31, distance: 112.0
click at [231, 31] on div "Deployment scheduled for deletion Deploy from Code GitHub OAuth or upload ZIP G…" at bounding box center [327, 68] width 515 height 123
click at [36, 60] on link "Crew Studio" at bounding box center [36, 59] width 55 height 12
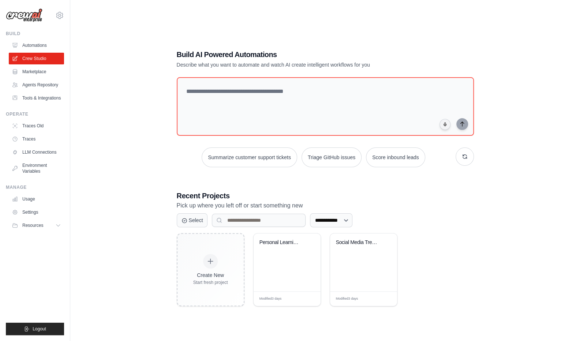
click at [38, 49] on link "Automations" at bounding box center [36, 46] width 55 height 12
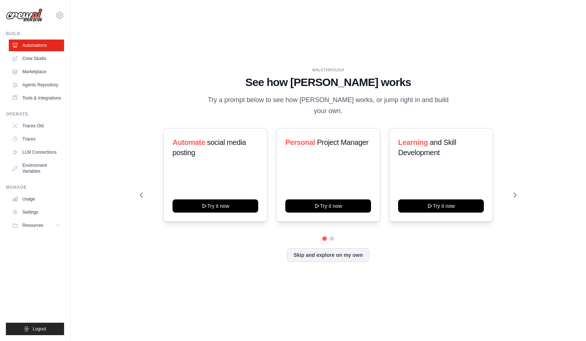
click at [330, 240] on button at bounding box center [331, 238] width 4 height 4
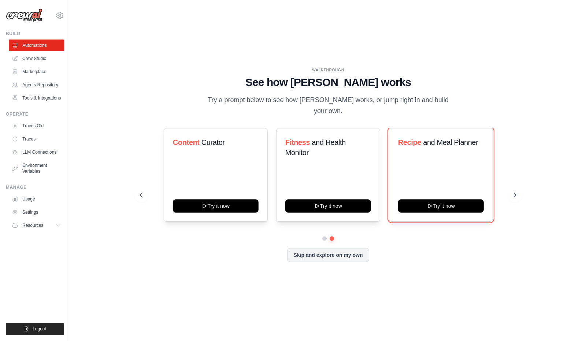
click at [449, 201] on button "Try it now" at bounding box center [441, 205] width 86 height 13
drag, startPoint x: 436, startPoint y: 241, endPoint x: 440, endPoint y: 239, distance: 4.4
click at [436, 241] on div "Automate social media posting Try it now Personal Project Manager Try it now Le…" at bounding box center [328, 195] width 376 height 134
click at [43, 60] on link "Crew Studio" at bounding box center [36, 59] width 55 height 12
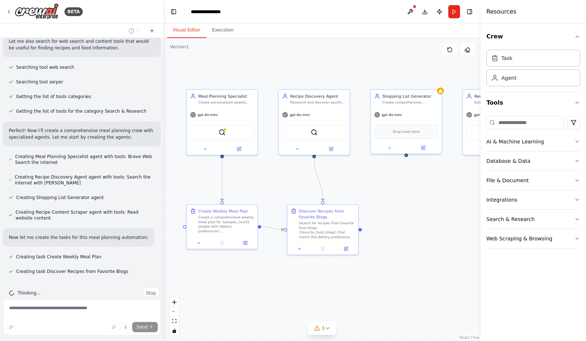
scroll to position [132, 0]
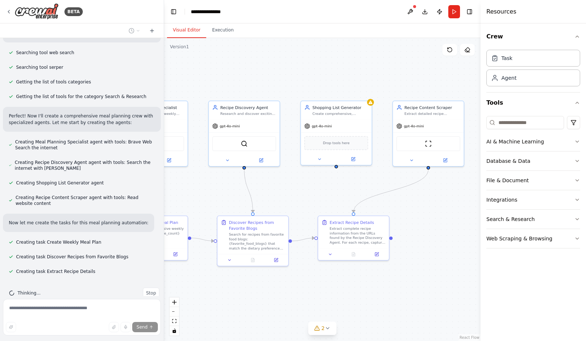
drag, startPoint x: 396, startPoint y: 196, endPoint x: 328, endPoint y: 205, distance: 68.7
click at [327, 207] on div ".deletable-edge-delete-btn { width: 20px; height: 20px; border: 0px solid #ffff…" at bounding box center [322, 189] width 316 height 303
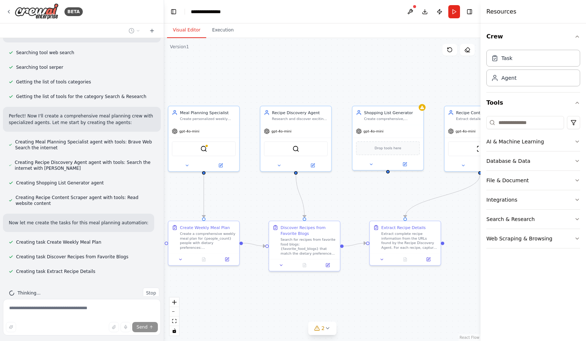
scroll to position [147, 0]
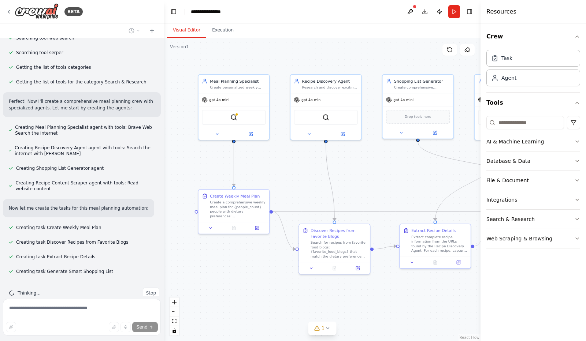
drag, startPoint x: 377, startPoint y: 200, endPoint x: 372, endPoint y: 209, distance: 10.0
click at [411, 169] on div ".deletable-edge-delete-btn { width: 20px; height: 20px; border: 0px solid #ffff…" at bounding box center [322, 189] width 316 height 303
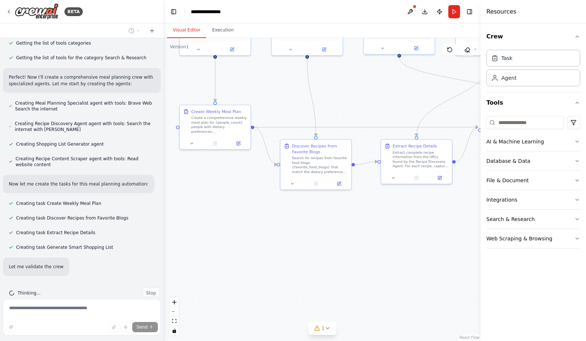
drag, startPoint x: 261, startPoint y: 270, endPoint x: 242, endPoint y: 206, distance: 66.1
click at [242, 206] on div ".deletable-edge-delete-btn { width: 20px; height: 20px; border: 0px solid #ffff…" at bounding box center [322, 189] width 316 height 303
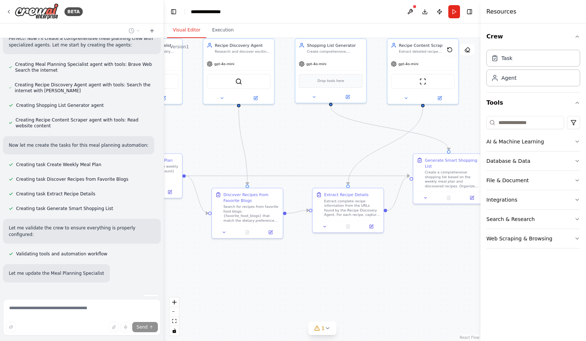
scroll to position [217, 0]
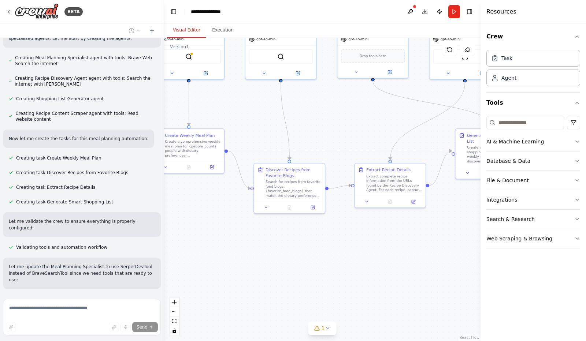
drag, startPoint x: 397, startPoint y: 227, endPoint x: 371, endPoint y: 251, distance: 35.5
click at [371, 251] on div ".deletable-edge-delete-btn { width: 20px; height: 20px; border: 0px solid #ffff…" at bounding box center [322, 189] width 316 height 303
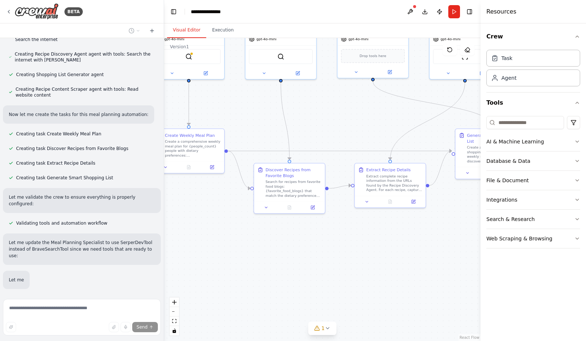
scroll to position [255, 0]
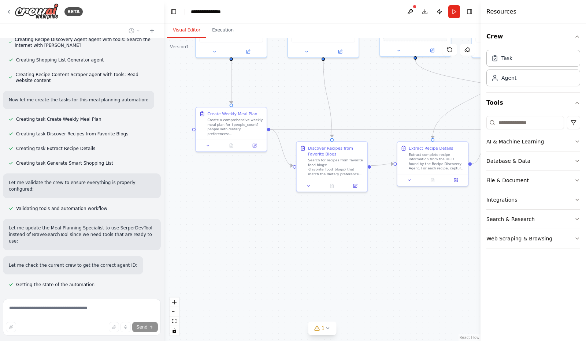
drag, startPoint x: 258, startPoint y: 247, endPoint x: 296, endPoint y: 228, distance: 42.6
click at [296, 228] on div ".deletable-edge-delete-btn { width: 20px; height: 20px; border: 0px solid #ffff…" at bounding box center [322, 189] width 316 height 303
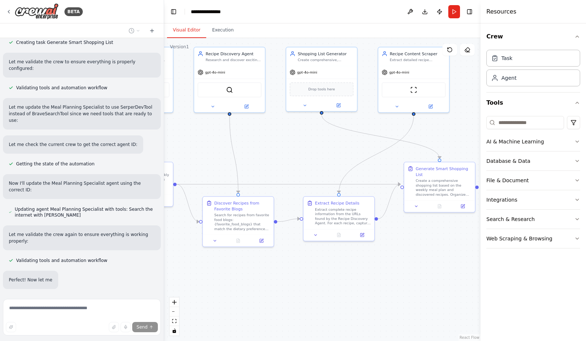
scroll to position [397, 0]
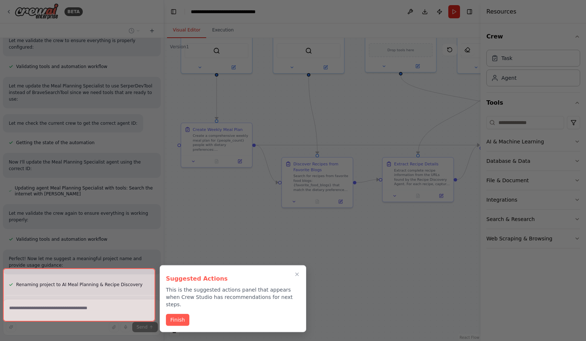
drag, startPoint x: 338, startPoint y: 217, endPoint x: 324, endPoint y: 233, distance: 21.5
click at [324, 233] on div "BETA Develop a crew that creates weekly meal plans based on your dietary prefer…" at bounding box center [293, 170] width 586 height 341
click at [176, 314] on button "Finish" at bounding box center [177, 320] width 23 height 12
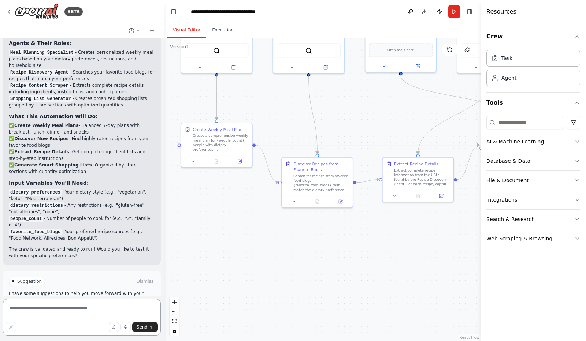
scroll to position [690, 0]
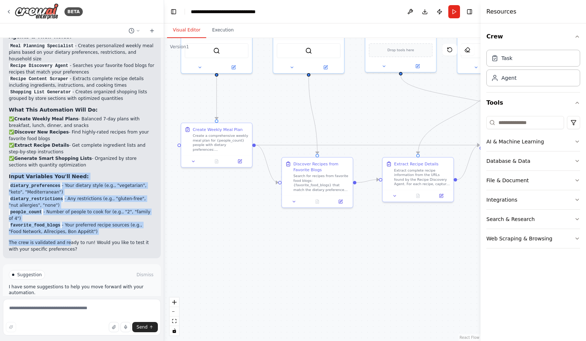
drag, startPoint x: 11, startPoint y: 151, endPoint x: 64, endPoint y: 212, distance: 80.9
click at [64, 212] on div "Your AI Meal Planning & Recipe Discovery Crew is Ready! 🍽️ I've created a compr…" at bounding box center [82, 131] width 146 height 244
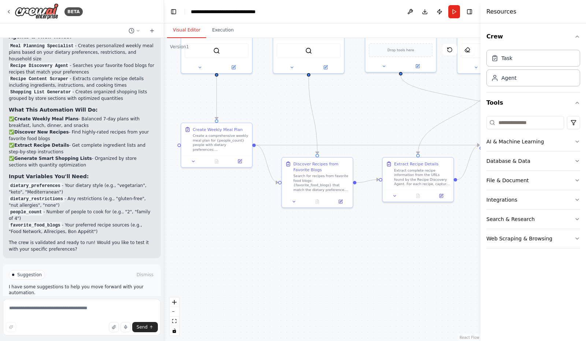
drag, startPoint x: 35, startPoint y: 165, endPoint x: 61, endPoint y: 166, distance: 25.6
click at [60, 182] on li "dietary_preferences - Your dietary style (e.g., "vegetarian", "keto", "Mediterr…" at bounding box center [82, 188] width 146 height 13
click at [63, 182] on li "dietary_preferences - Your dietary style (e.g., "vegetarian", "keto", "Mediterr…" at bounding box center [82, 188] width 146 height 13
click at [231, 141] on div "Create a comprehensive weekly meal plan for {people_count} people with dietary …" at bounding box center [221, 143] width 56 height 18
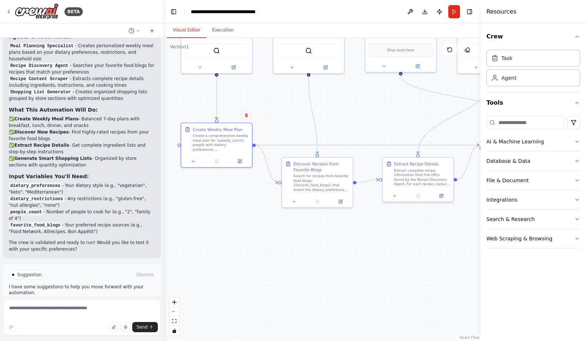
click at [240, 163] on button at bounding box center [240, 161] width 20 height 7
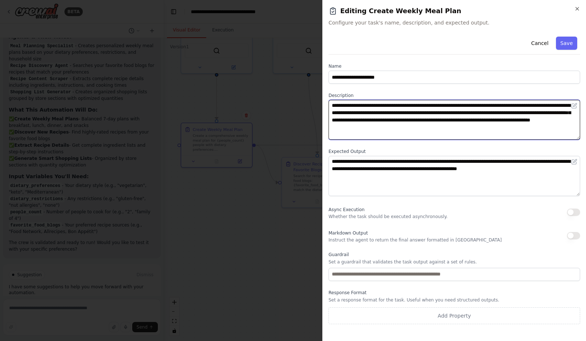
click at [489, 126] on textarea "**********" at bounding box center [453, 120] width 251 height 40
drag, startPoint x: 466, startPoint y: 113, endPoint x: 354, endPoint y: 114, distance: 112.0
click at [354, 114] on textarea "**********" at bounding box center [453, 120] width 251 height 40
click at [439, 117] on textarea "**********" at bounding box center [453, 120] width 251 height 40
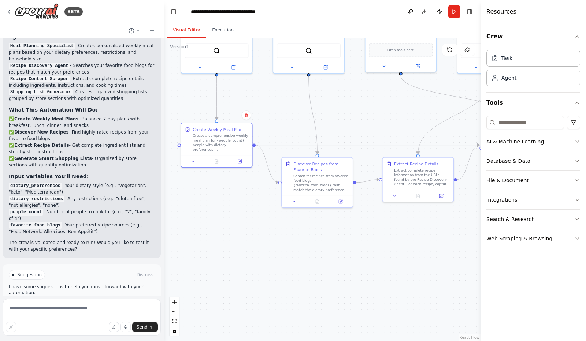
click at [317, 176] on div "Search for recipes from favorite food blogs: {favorite_food_blogs} that match t…" at bounding box center [321, 183] width 56 height 18
click at [339, 203] on button at bounding box center [340, 201] width 20 height 7
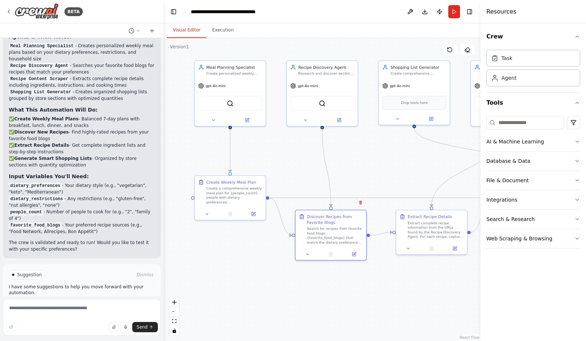
drag, startPoint x: 373, startPoint y: 229, endPoint x: 395, endPoint y: 273, distance: 49.3
click at [395, 273] on div ".deletable-edge-delete-btn { width: 20px; height: 20px; border: 0px solid #ffff…" at bounding box center [322, 189] width 316 height 303
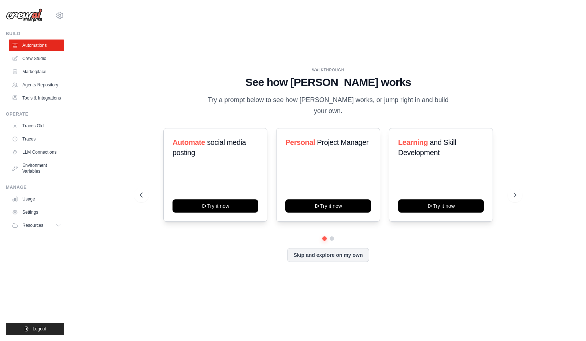
click at [515, 190] on button at bounding box center [514, 195] width 15 height 15
click at [507, 188] on button at bounding box center [514, 195] width 15 height 15
click at [352, 89] on h1 "See how [PERSON_NAME] works" at bounding box center [328, 82] width 376 height 13
drag, startPoint x: 359, startPoint y: 80, endPoint x: 401, endPoint y: 79, distance: 42.5
click at [401, 79] on h1 "See how [PERSON_NAME] works" at bounding box center [328, 82] width 376 height 13
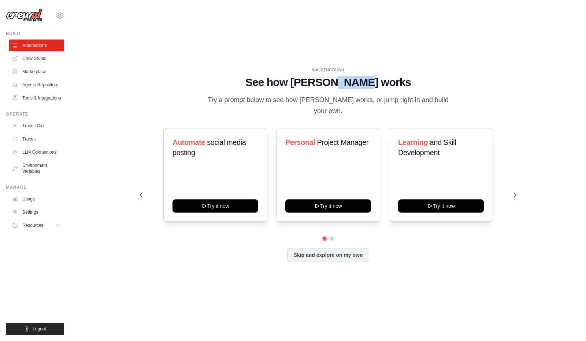
click at [401, 79] on h1 "See how [PERSON_NAME] works" at bounding box center [328, 82] width 376 height 13
